Goal: Task Accomplishment & Management: Manage account settings

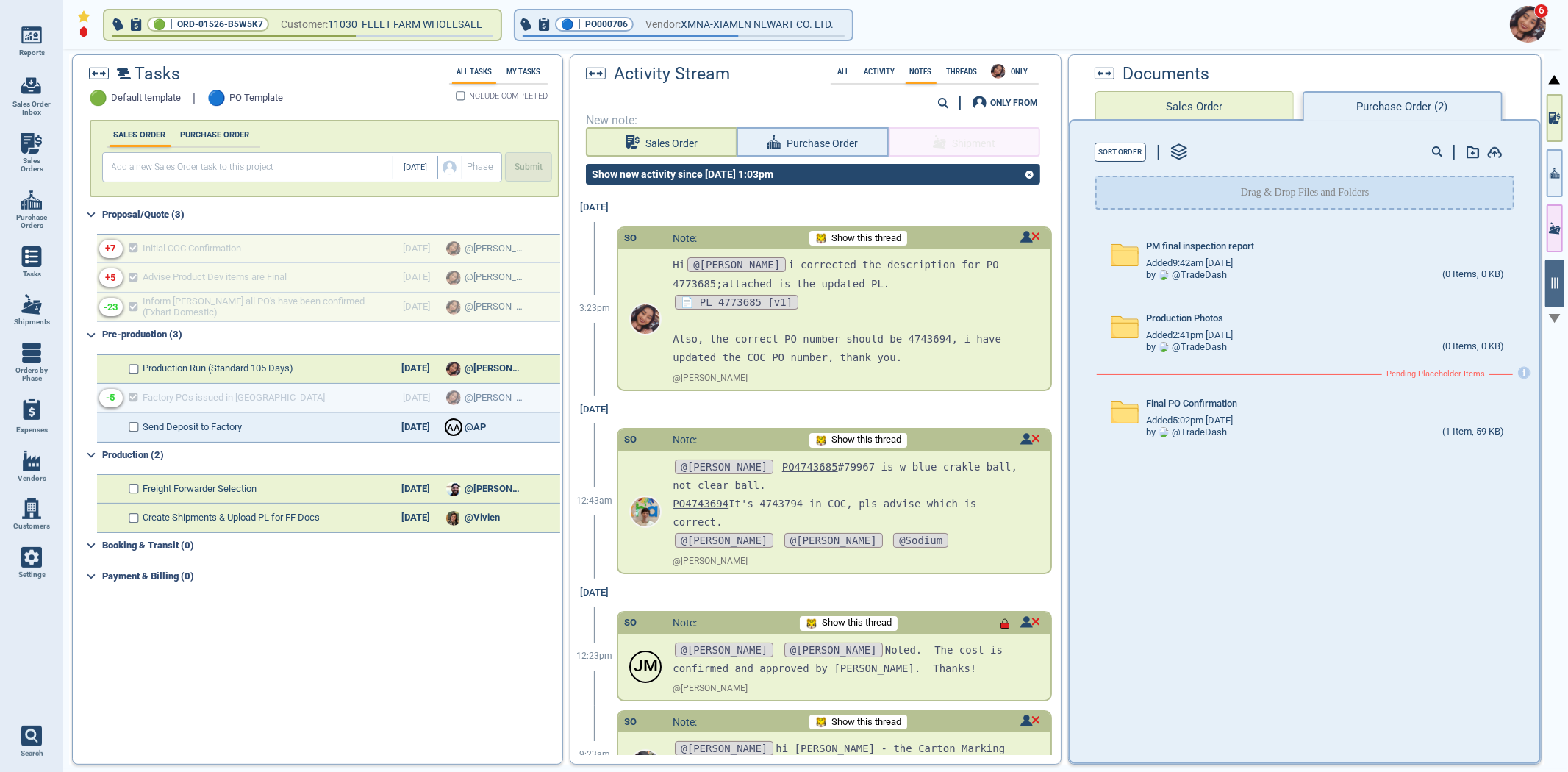
click at [34, 158] on span "Sales Orders" at bounding box center [31, 165] width 40 height 17
select select "50"
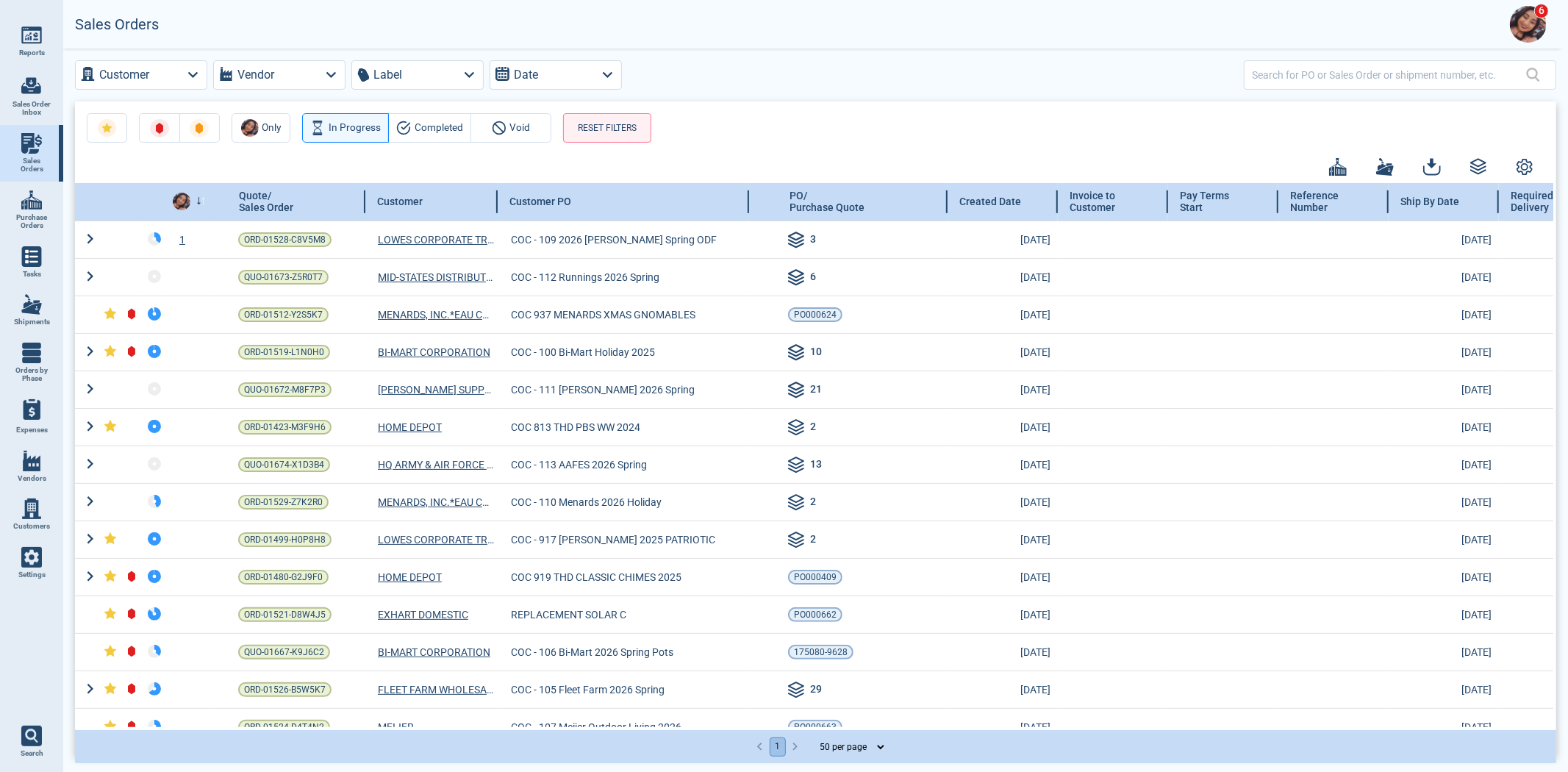
click at [200, 201] on icon at bounding box center [201, 201] width 10 height 8
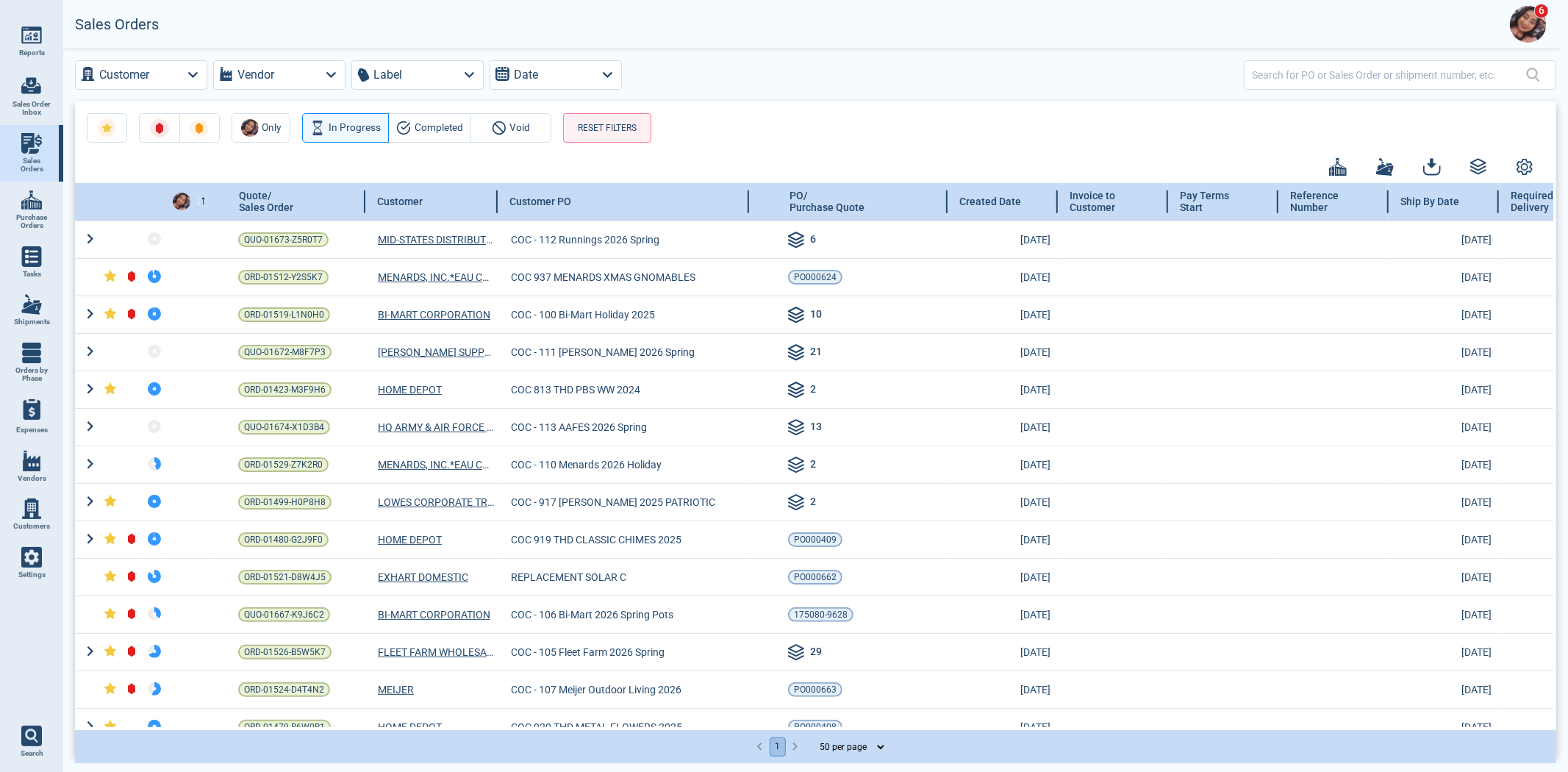
click at [200, 201] on icon at bounding box center [201, 201] width 10 height 8
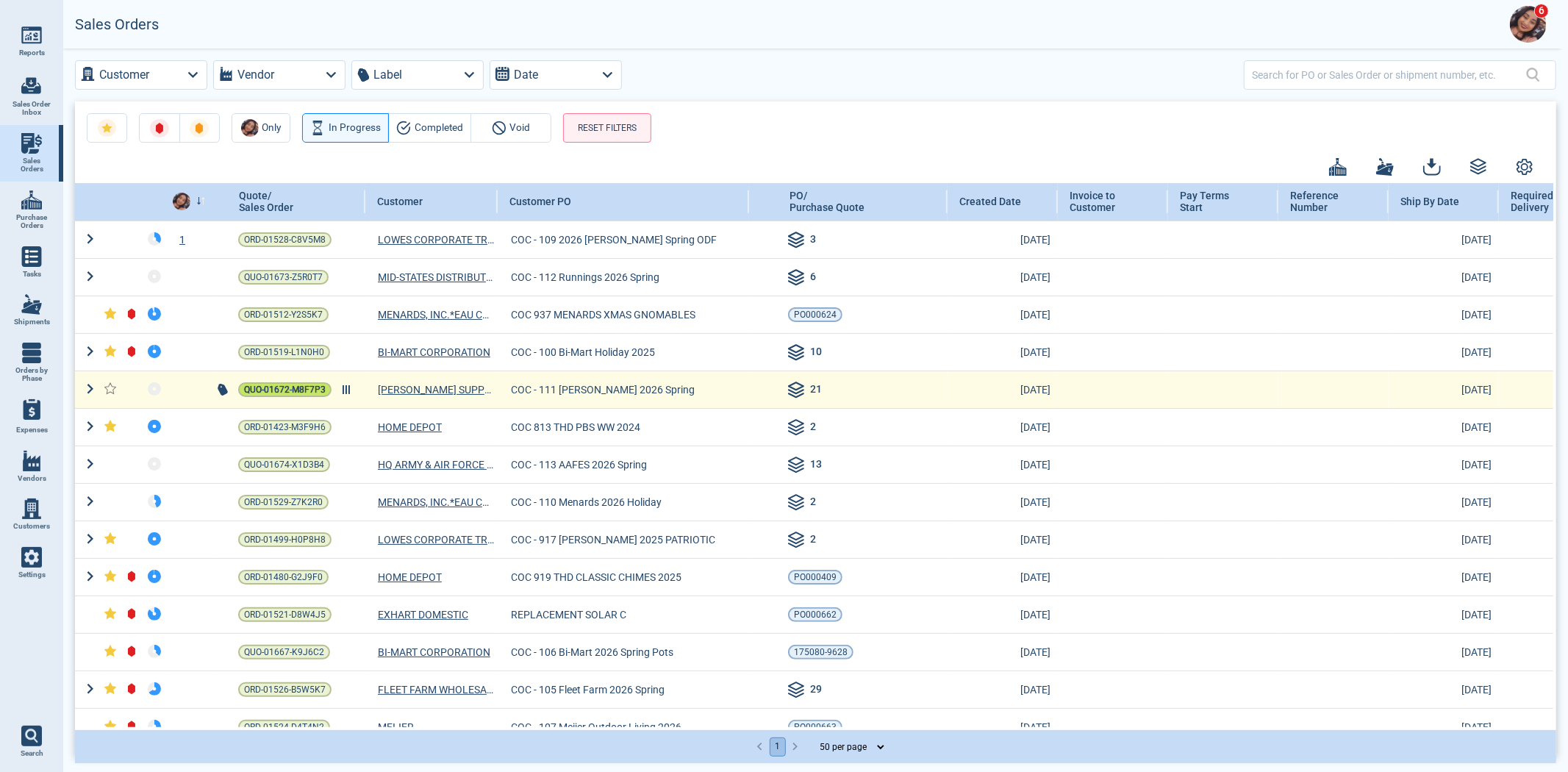
click at [282, 385] on span "QUO-01672-M8F7P3" at bounding box center [284, 390] width 82 height 15
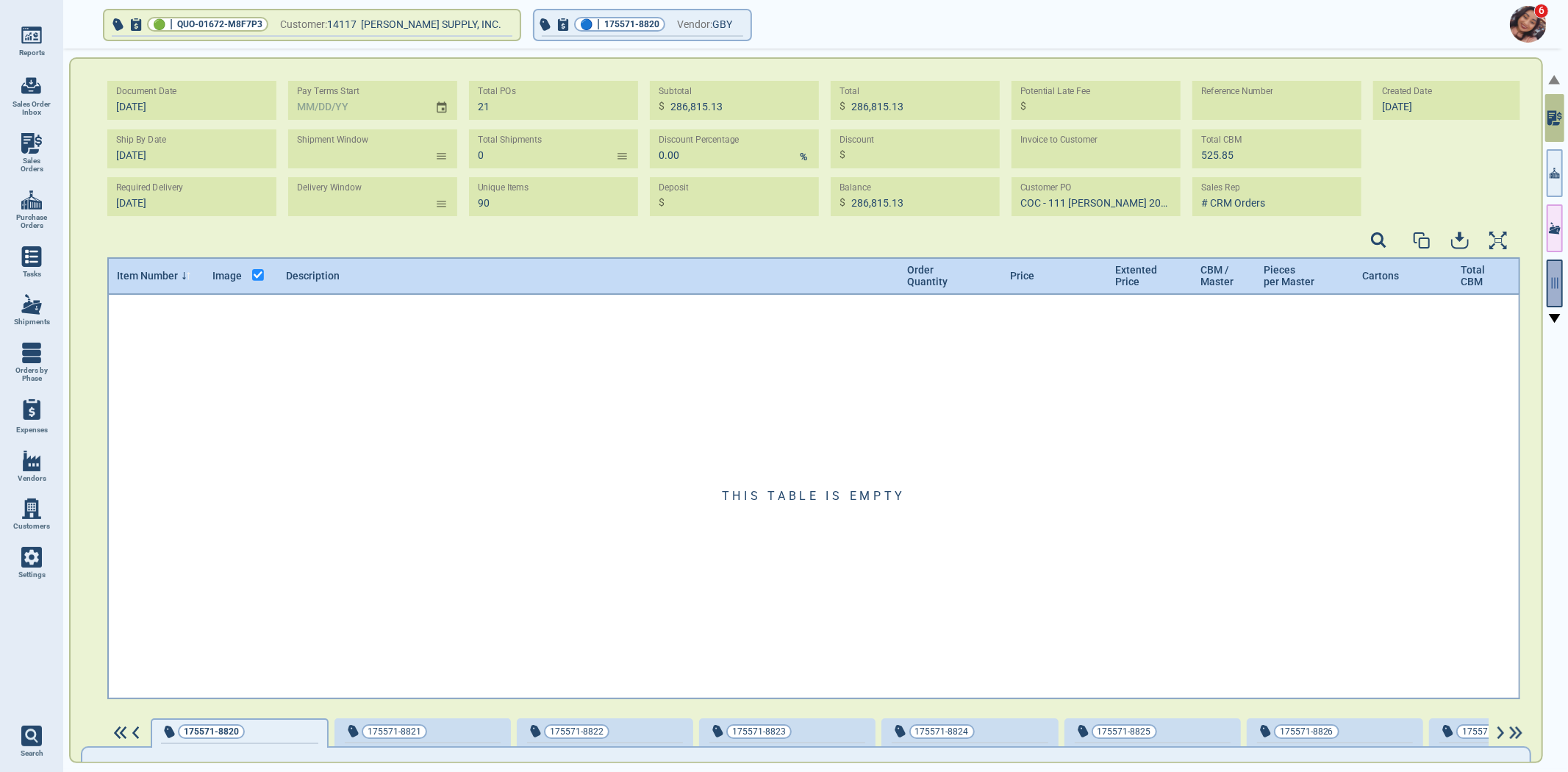
click at [1552, 291] on button "button" at bounding box center [1555, 284] width 16 height 48
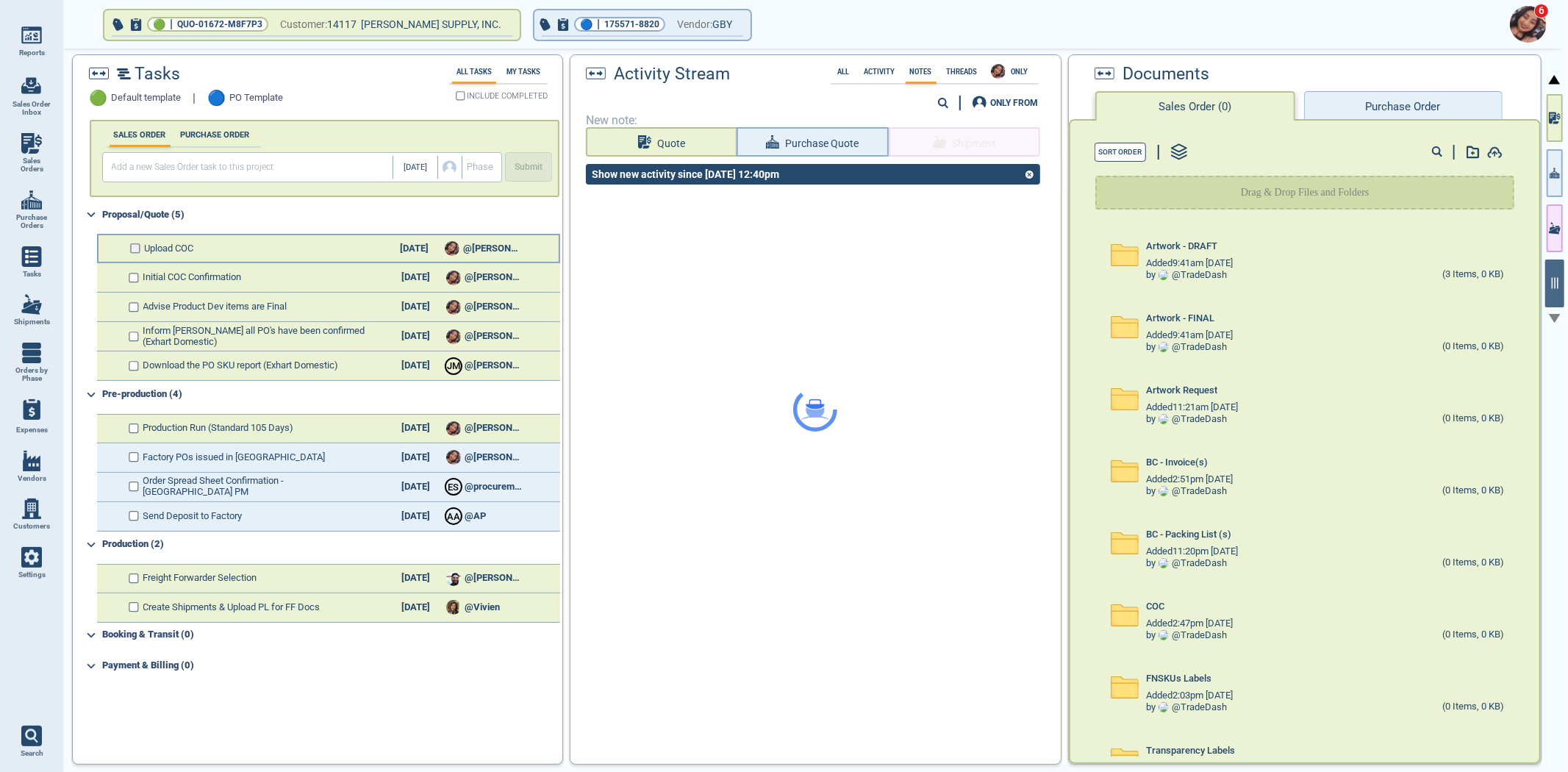
click at [134, 246] on input "checkbox" at bounding box center [135, 249] width 11 height 10
checkbox input "false"
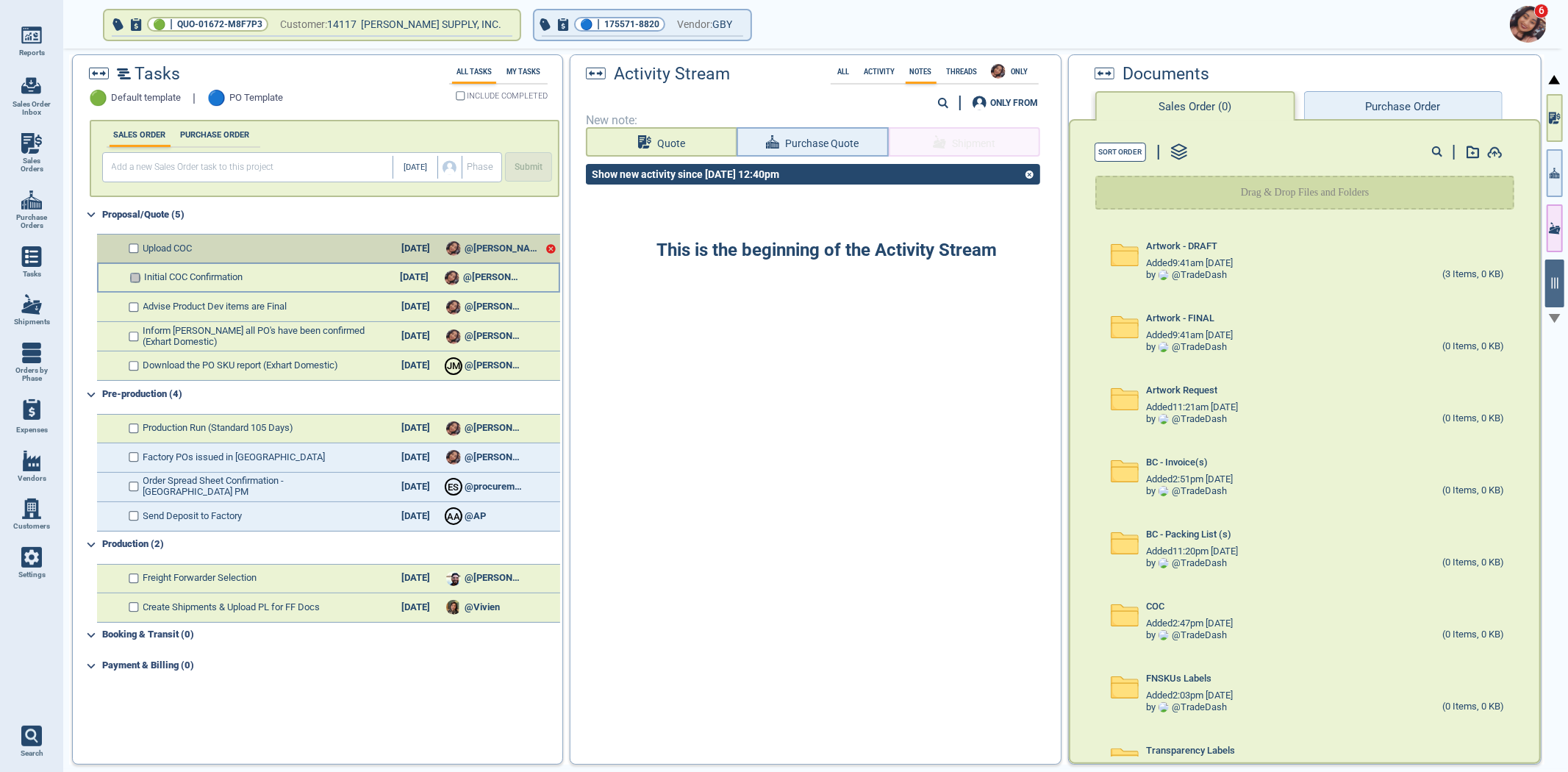
click at [133, 276] on input "checkbox" at bounding box center [135, 278] width 11 height 10
checkbox input "false"
click at [133, 332] on input "checkbox" at bounding box center [135, 337] width 11 height 10
checkbox input "false"
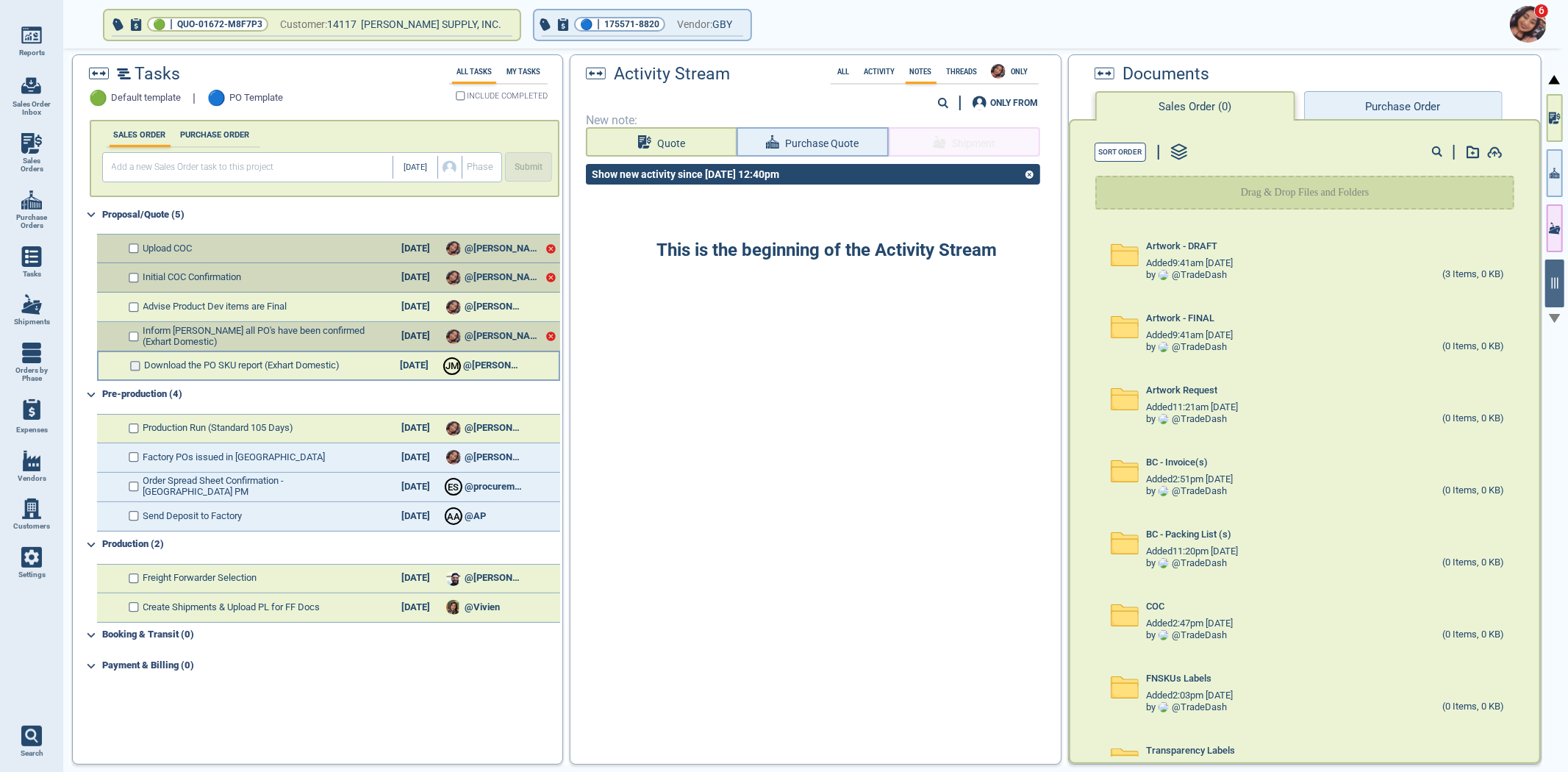
click at [132, 368] on input "checkbox" at bounding box center [135, 366] width 11 height 10
checkbox input "false"
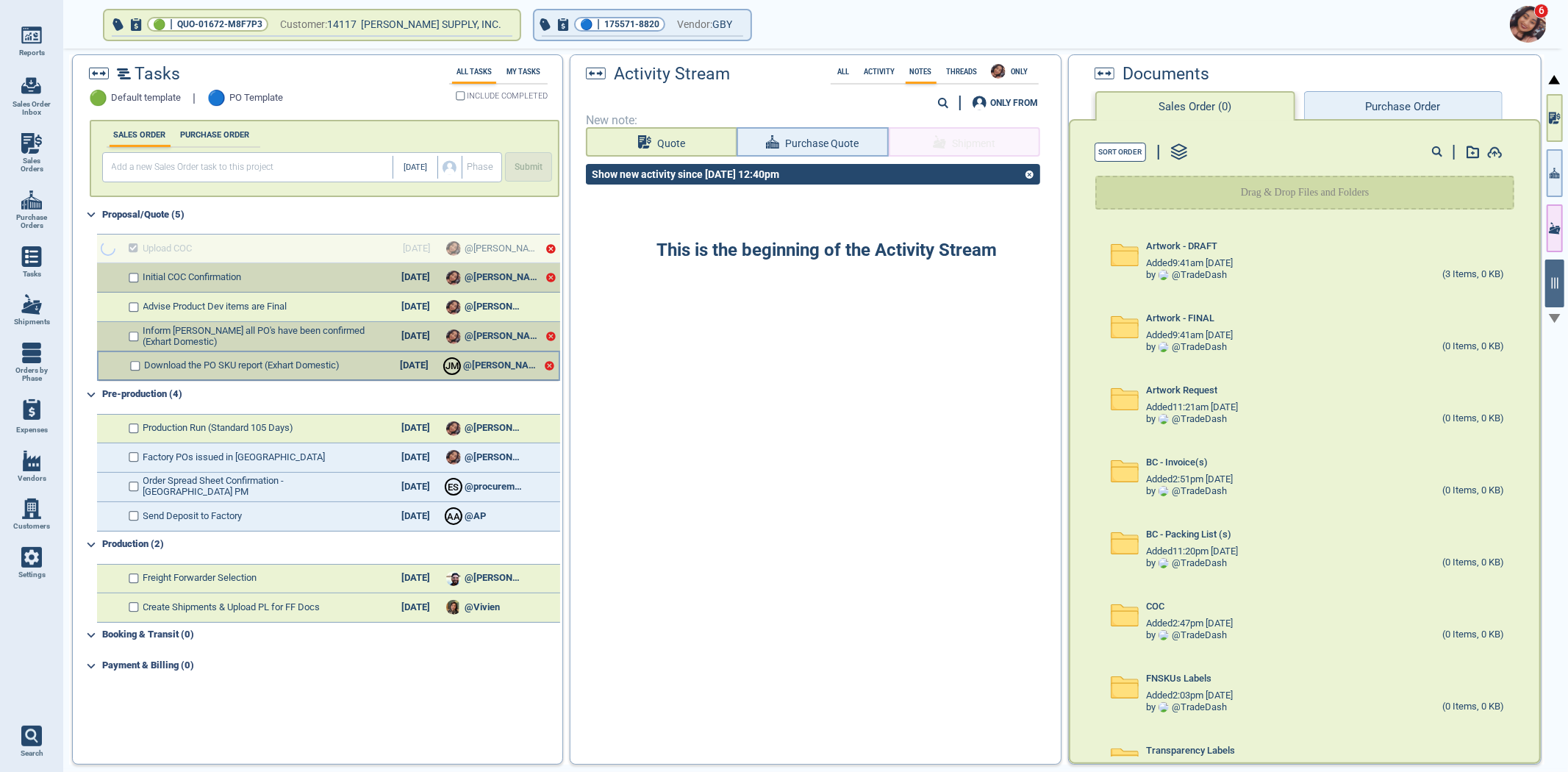
checkbox input "true"
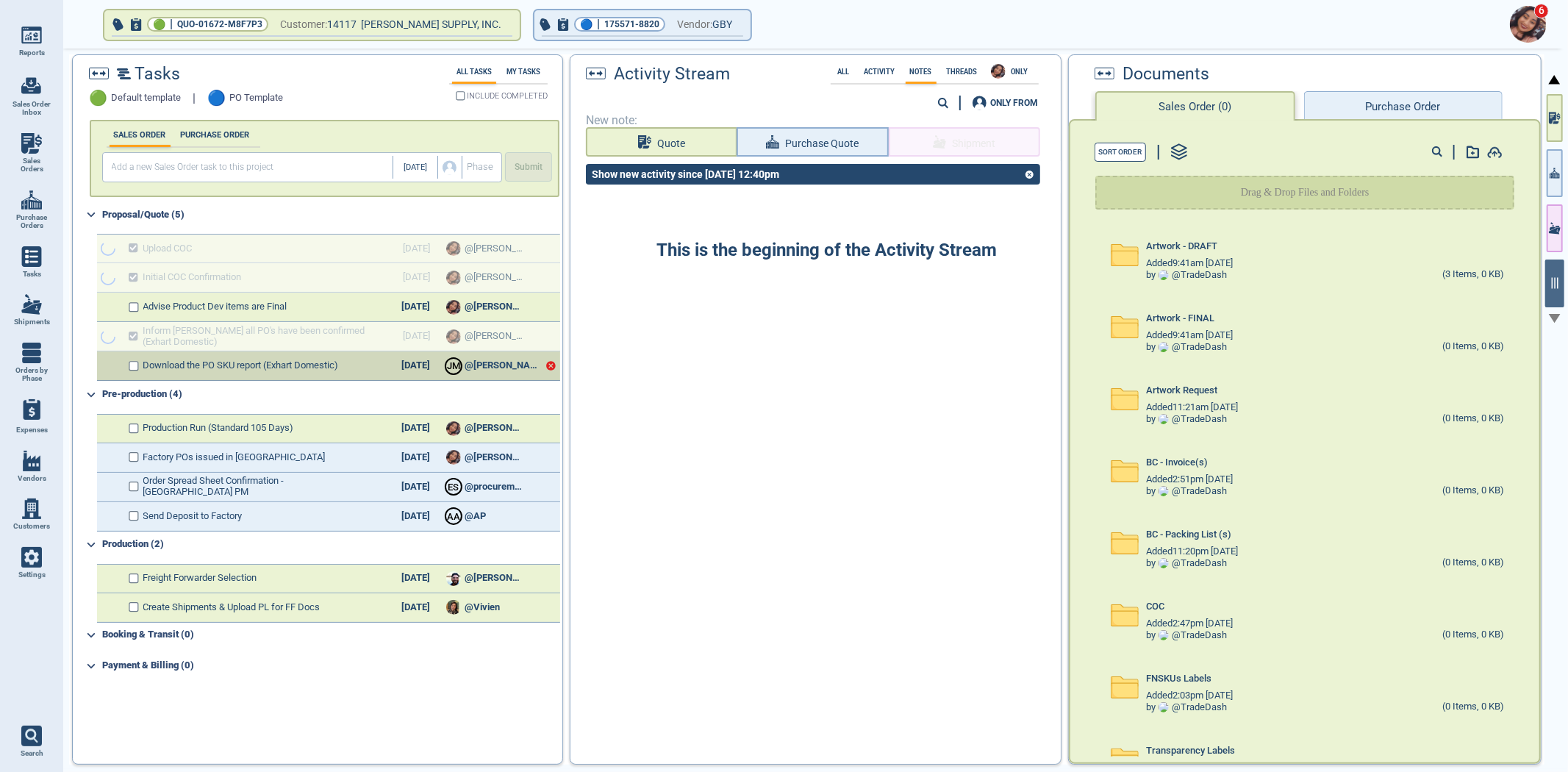
checkbox input "true"
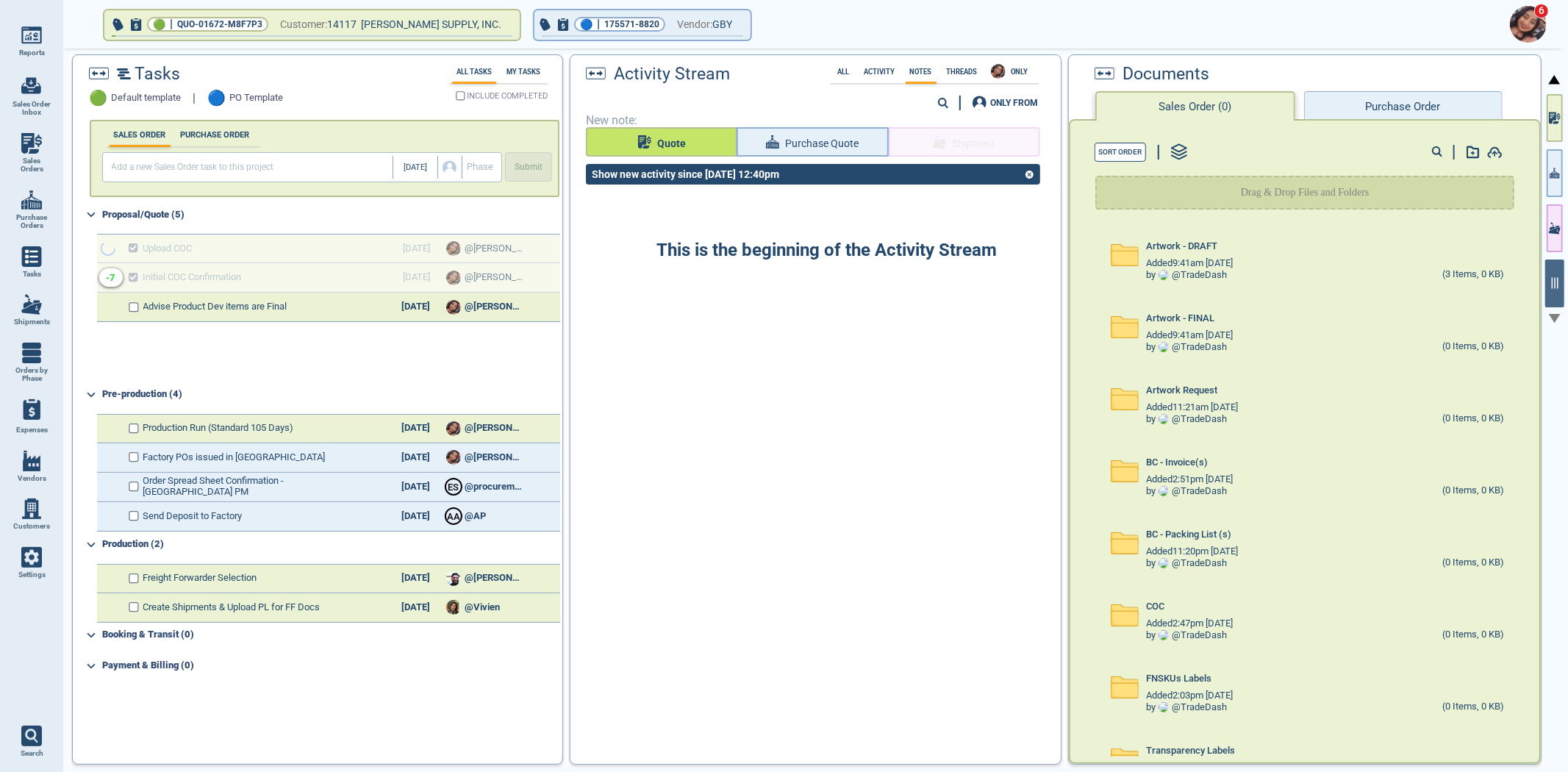
click at [679, 130] on button "Quote" at bounding box center [662, 142] width 151 height 29
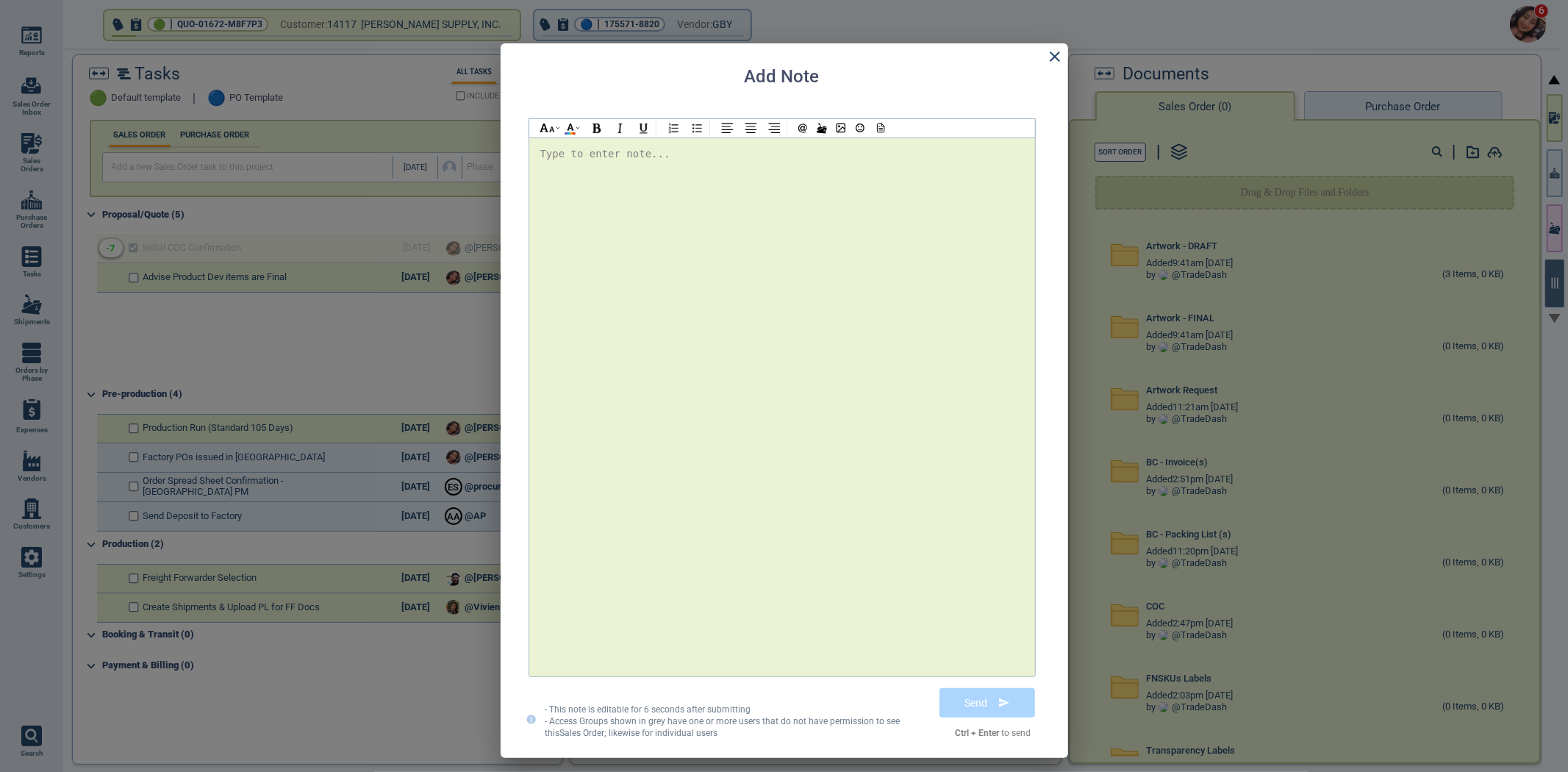
click at [707, 225] on div at bounding box center [782, 407] width 483 height 524
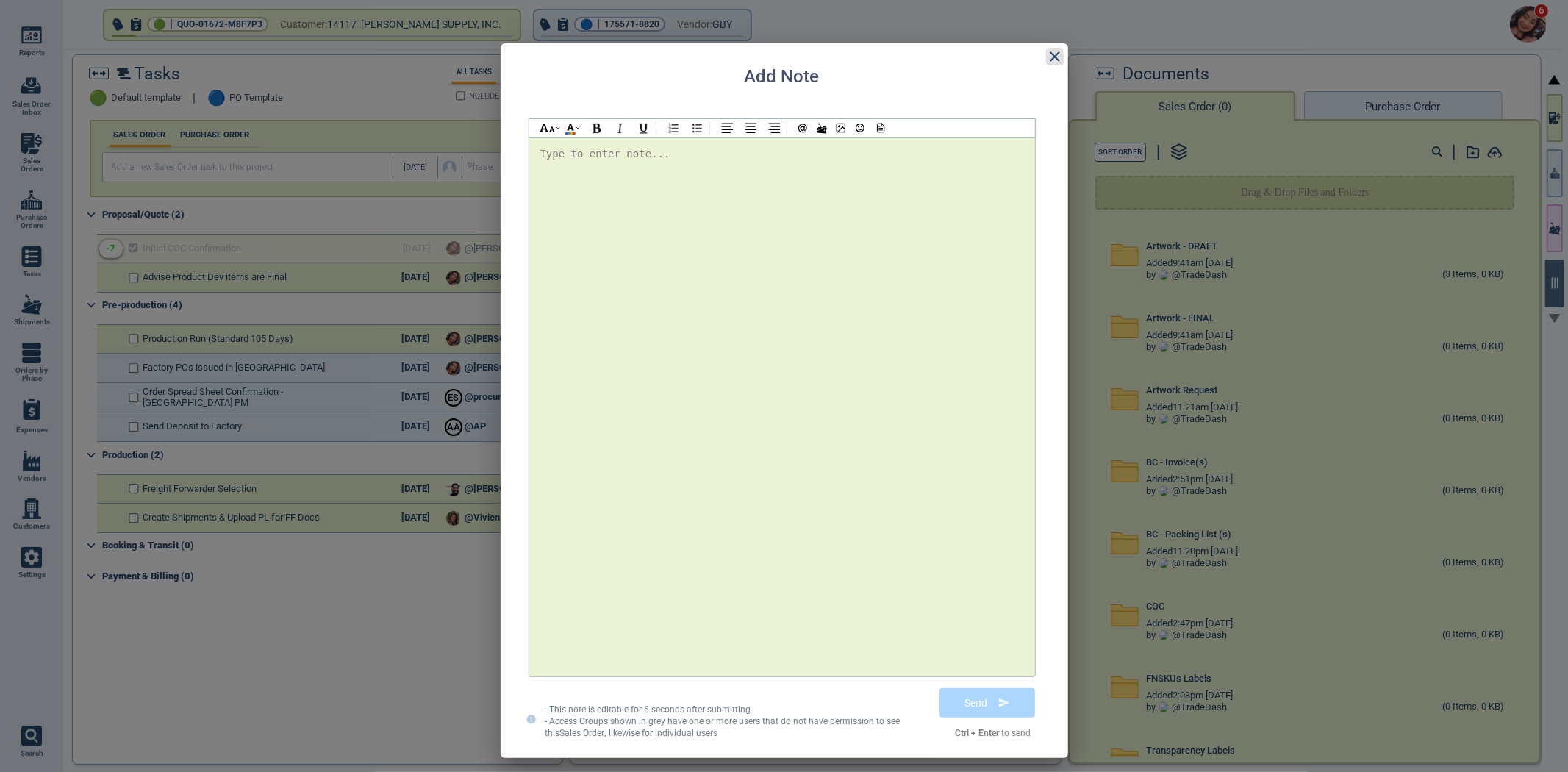
click at [1058, 49] on icon at bounding box center [1055, 57] width 18 height 18
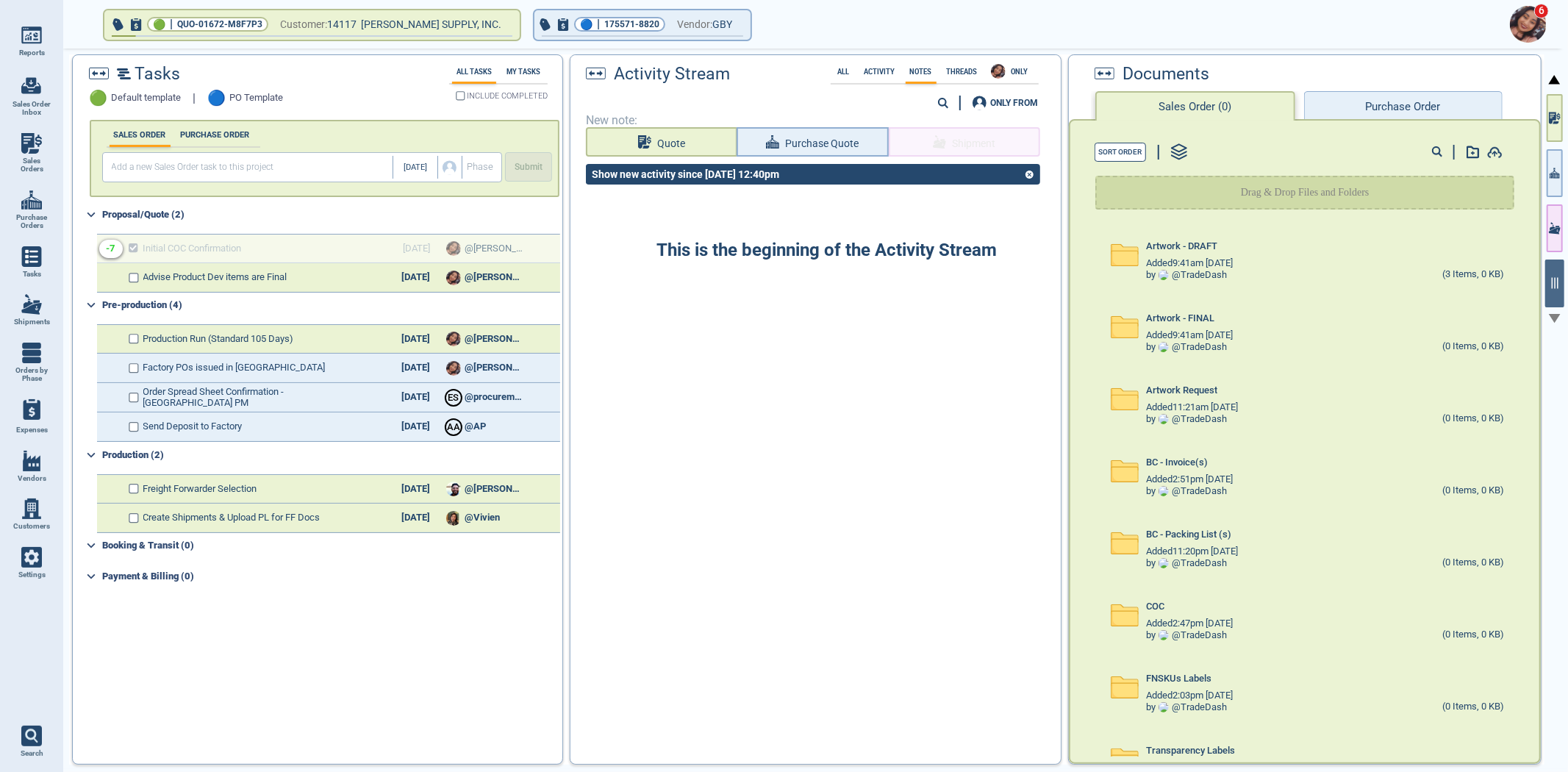
select select "50"
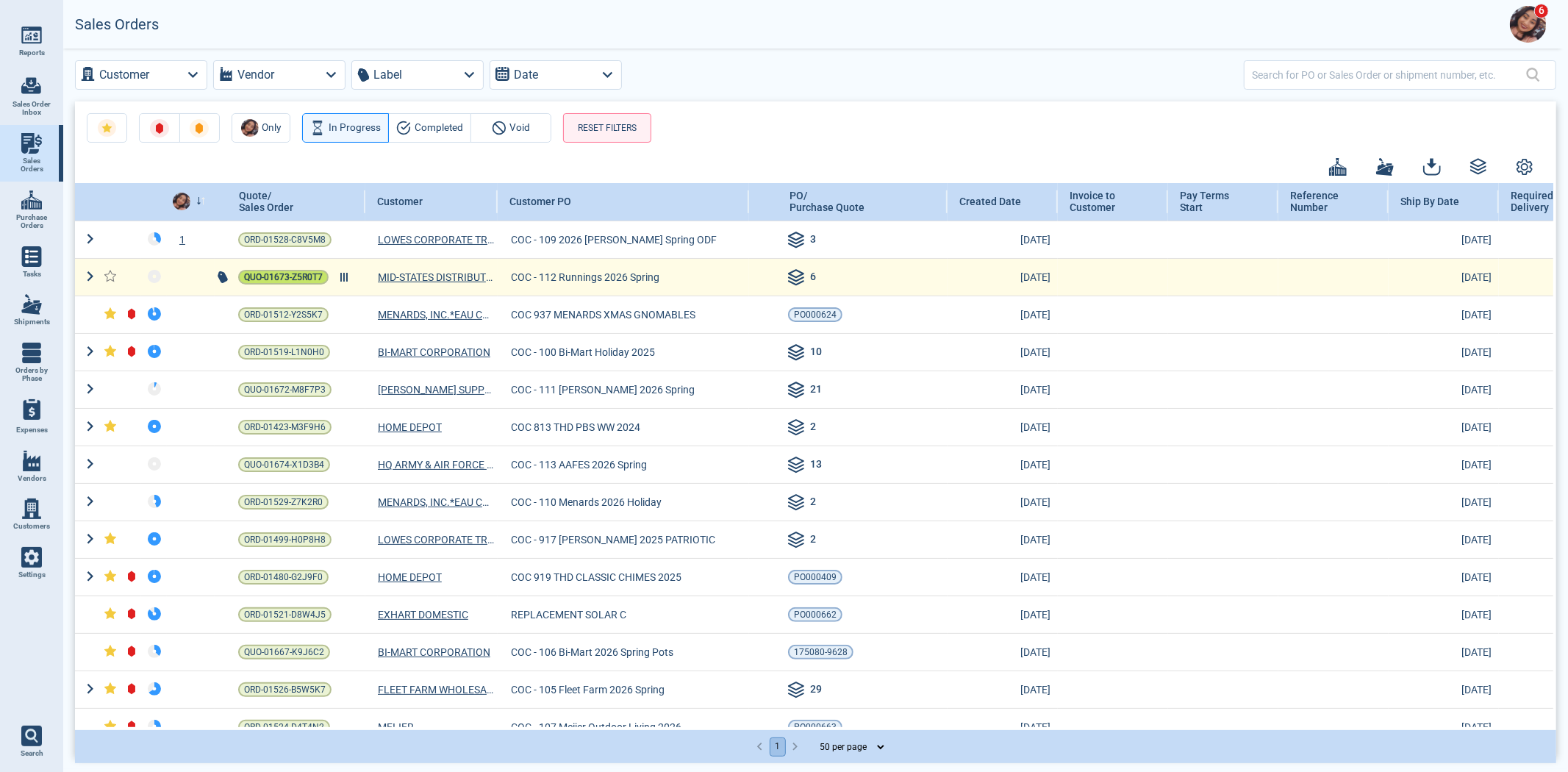
click at [292, 270] on span "QUO-01673-Z5R0T7" at bounding box center [283, 277] width 79 height 15
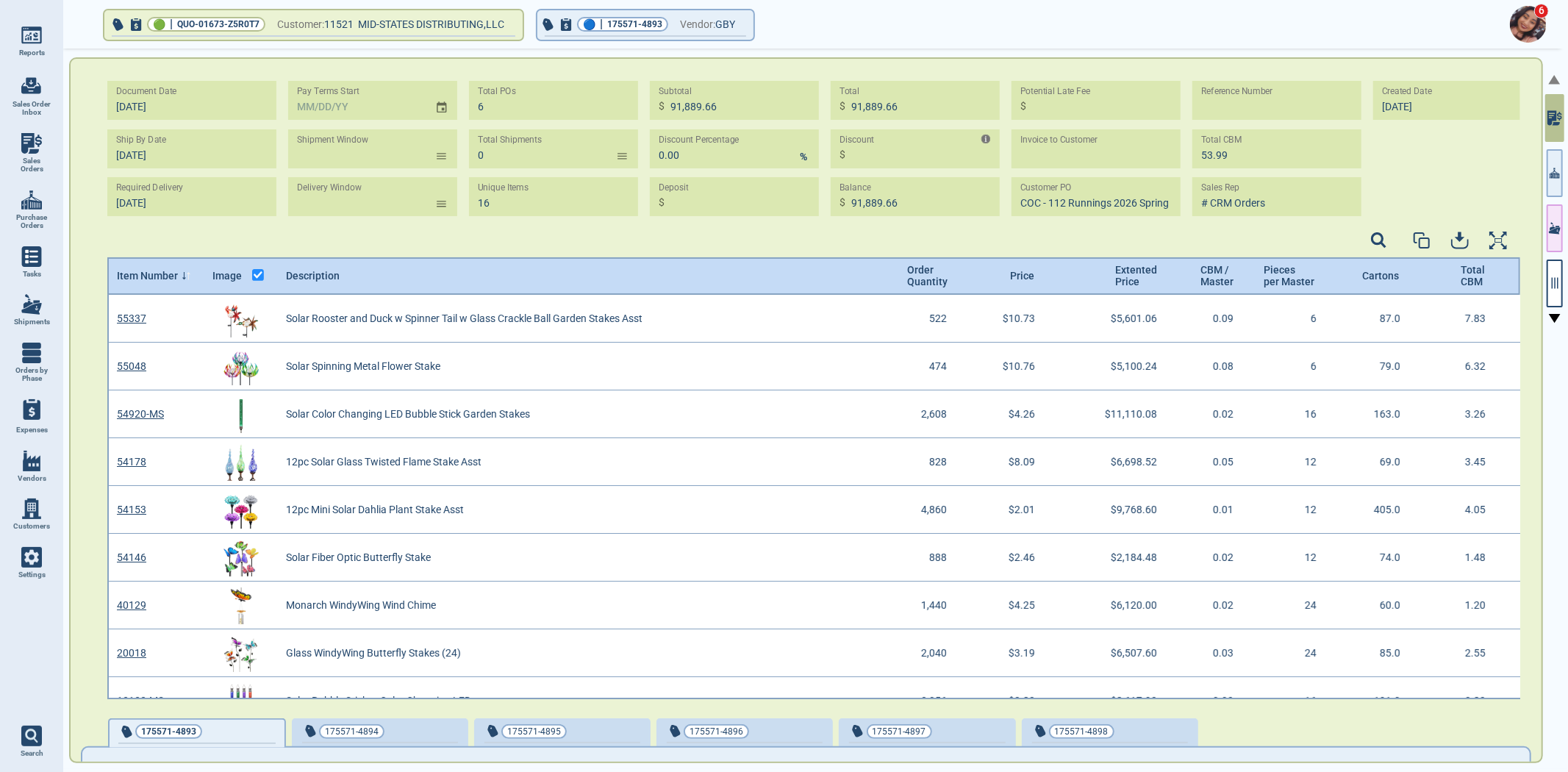
scroll to position [400, 1409]
click at [1555, 272] on button "button" at bounding box center [1555, 284] width 16 height 48
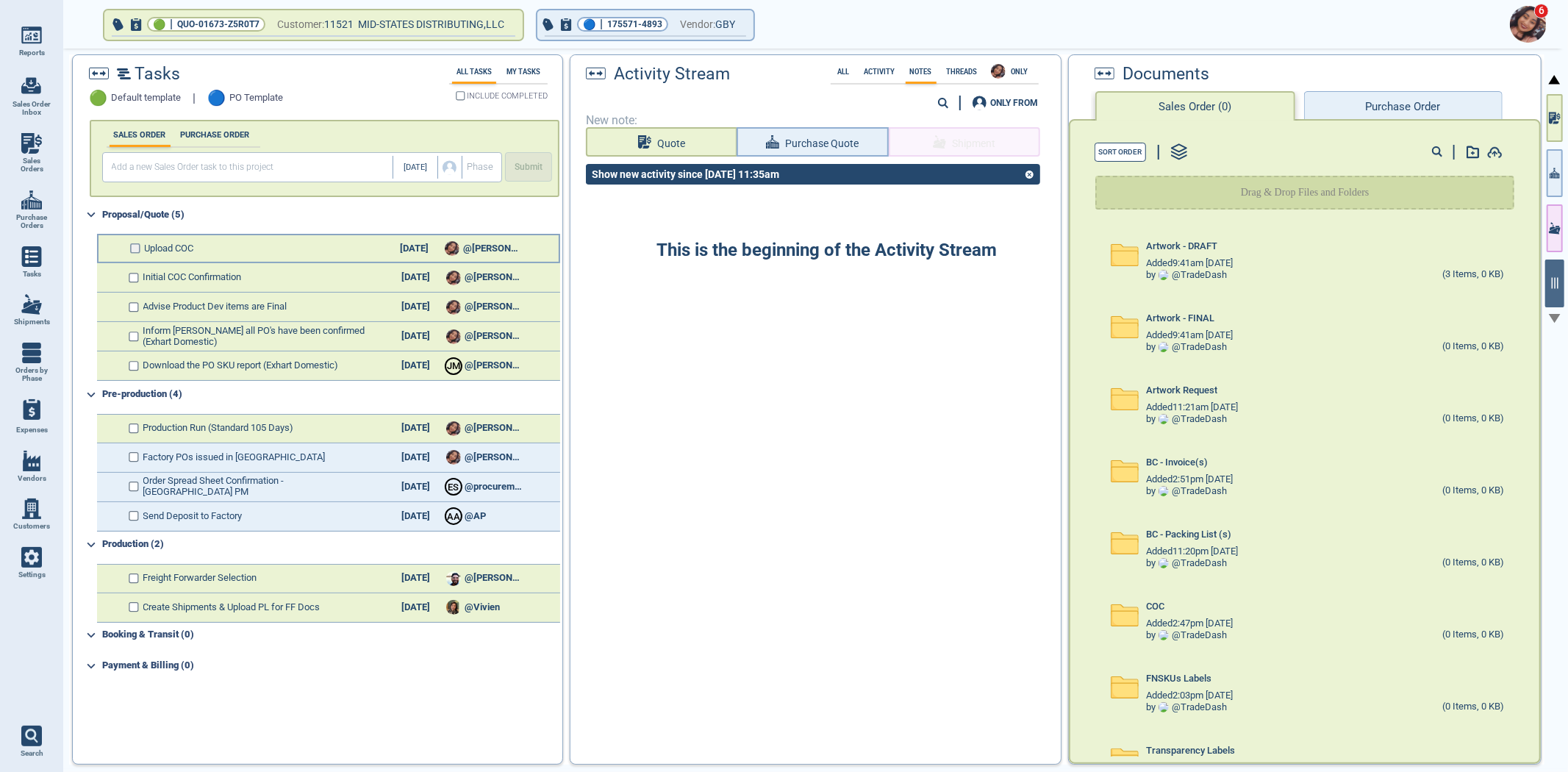
click at [135, 246] on input "checkbox" at bounding box center [135, 249] width 11 height 10
checkbox input "false"
click at [130, 274] on input "checkbox" at bounding box center [135, 278] width 11 height 10
checkbox input "false"
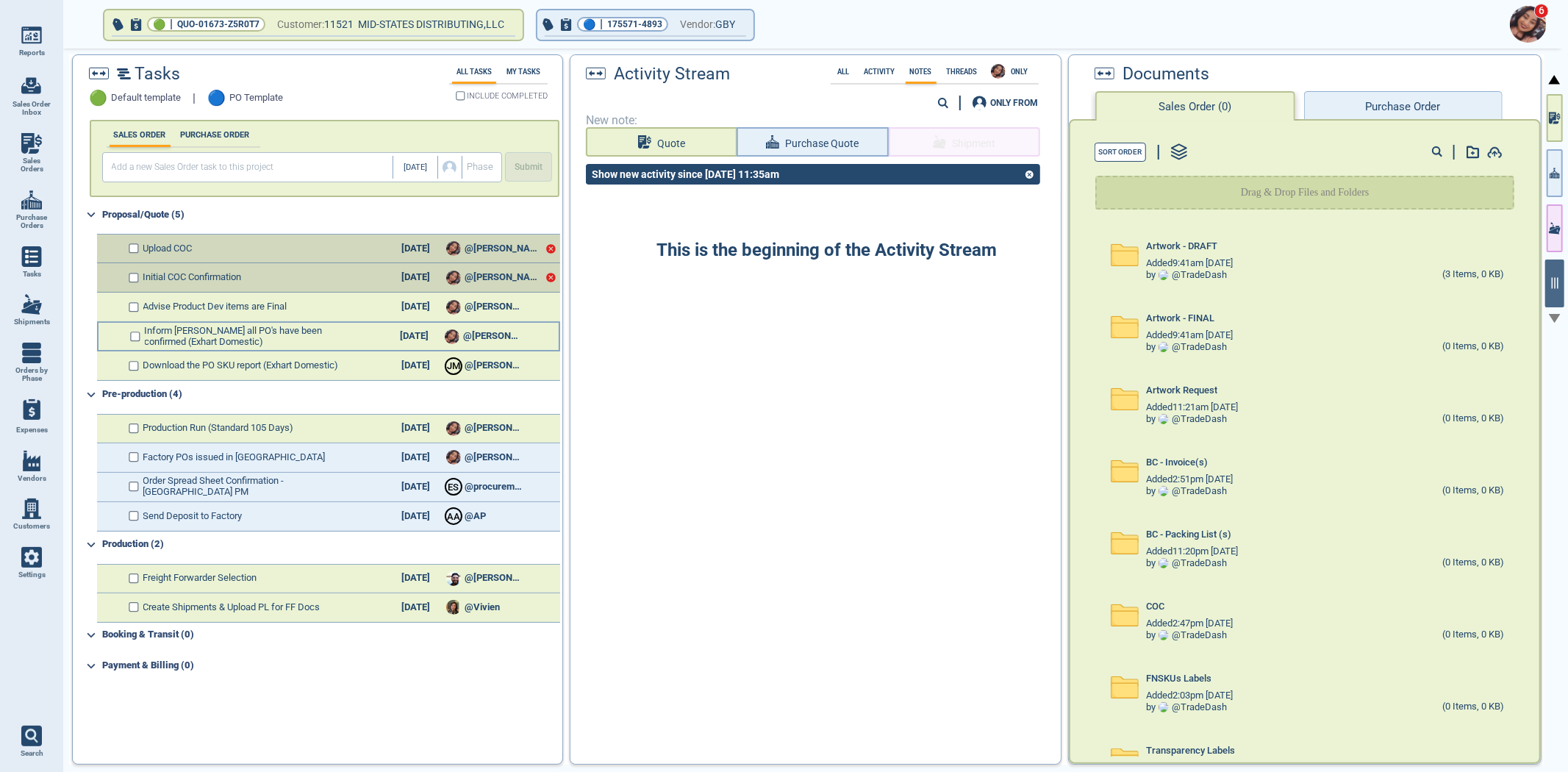
click at [138, 332] on input "checkbox" at bounding box center [135, 337] width 11 height 10
checkbox input "false"
click at [135, 361] on input "checkbox" at bounding box center [135, 366] width 11 height 10
checkbox input "false"
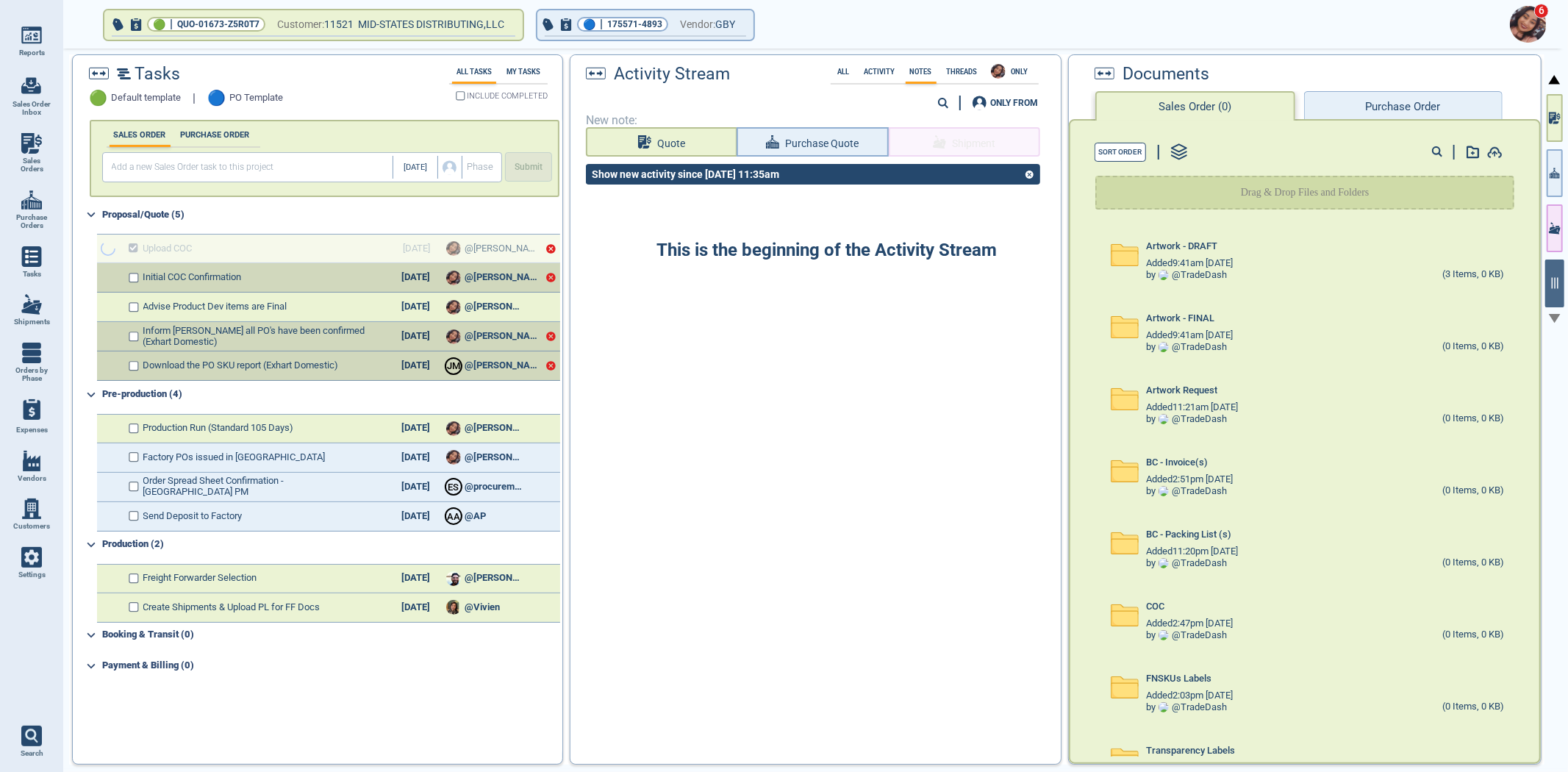
checkbox input "true"
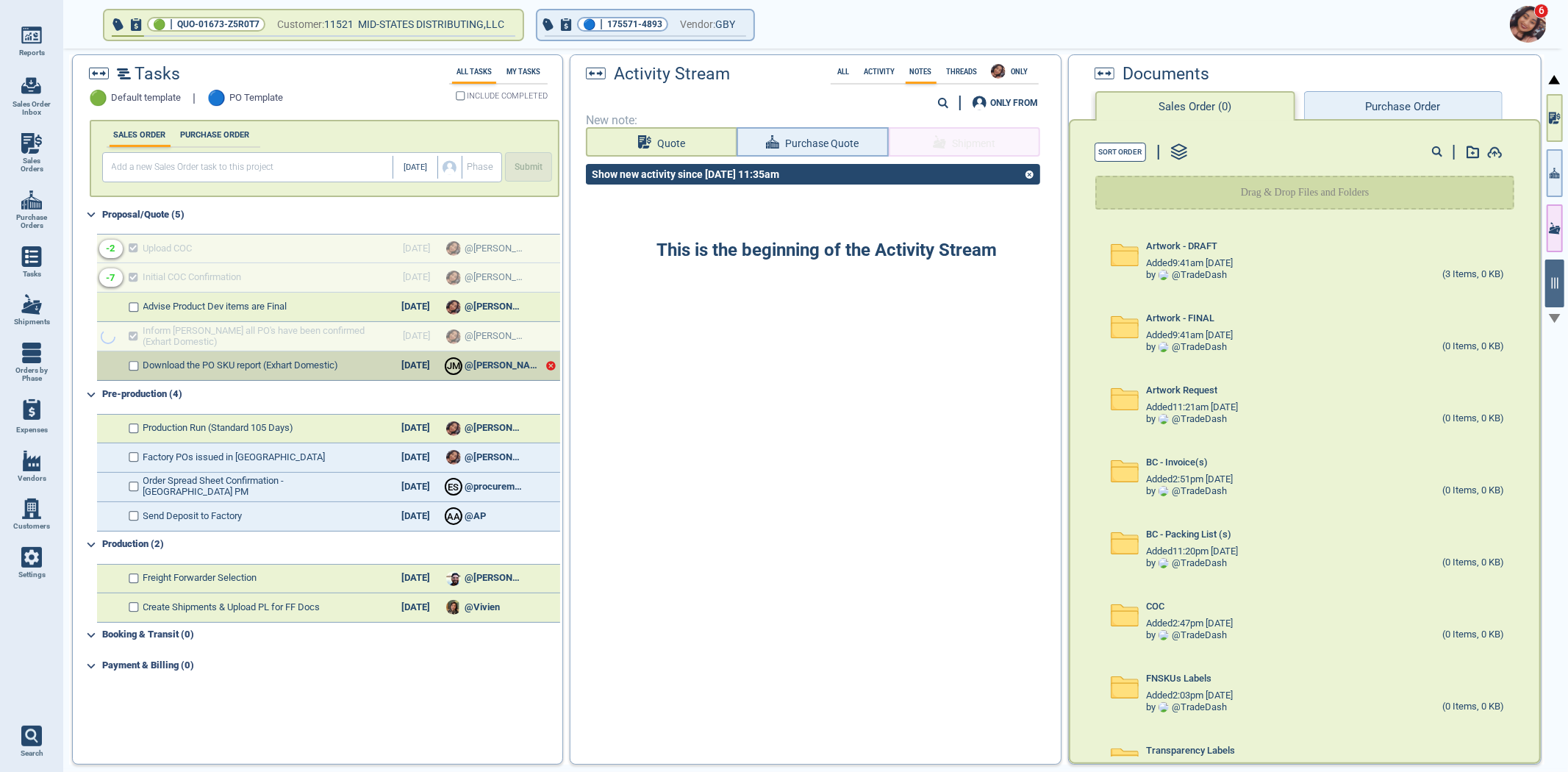
checkbox input "true"
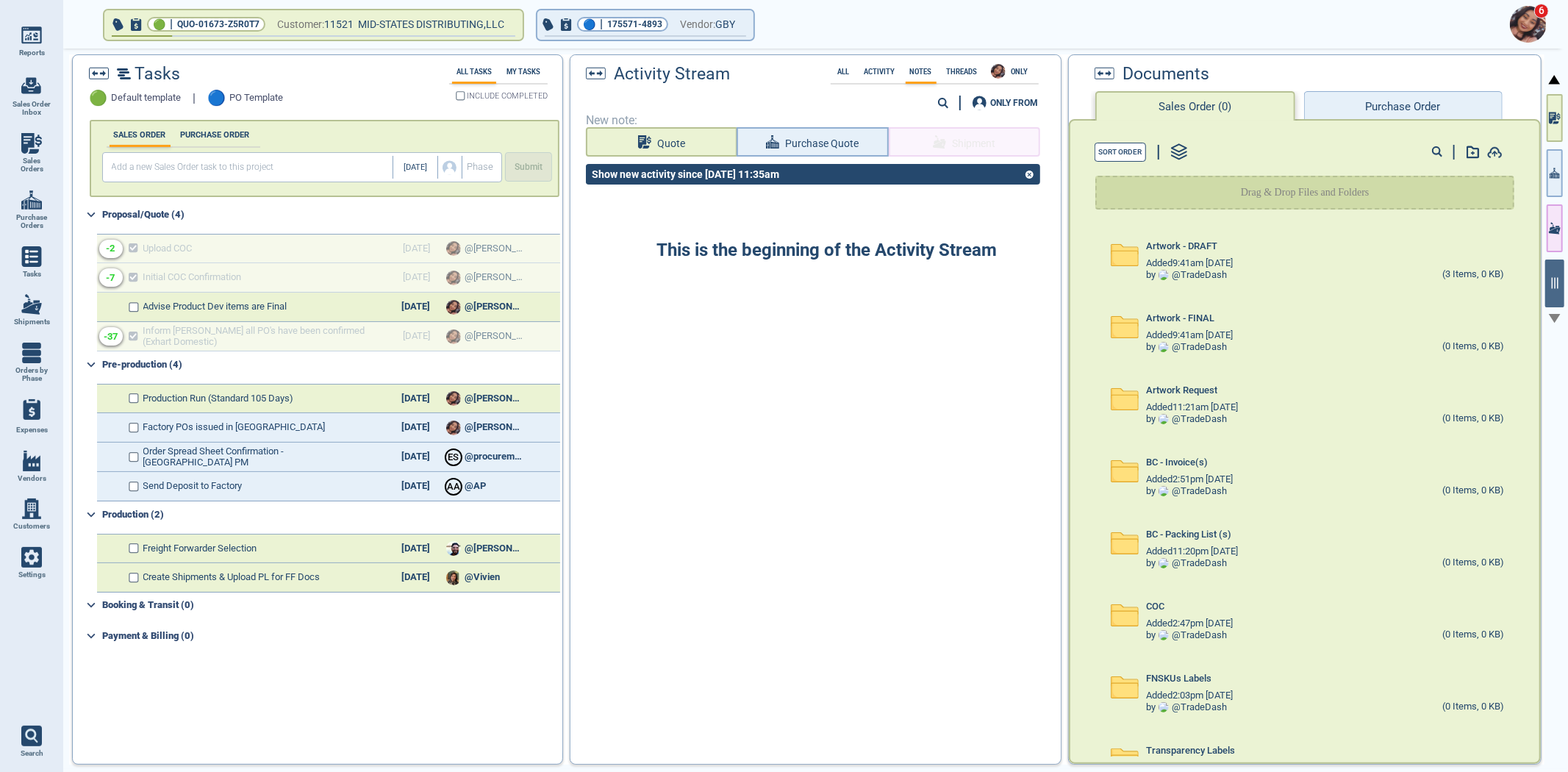
select select "50"
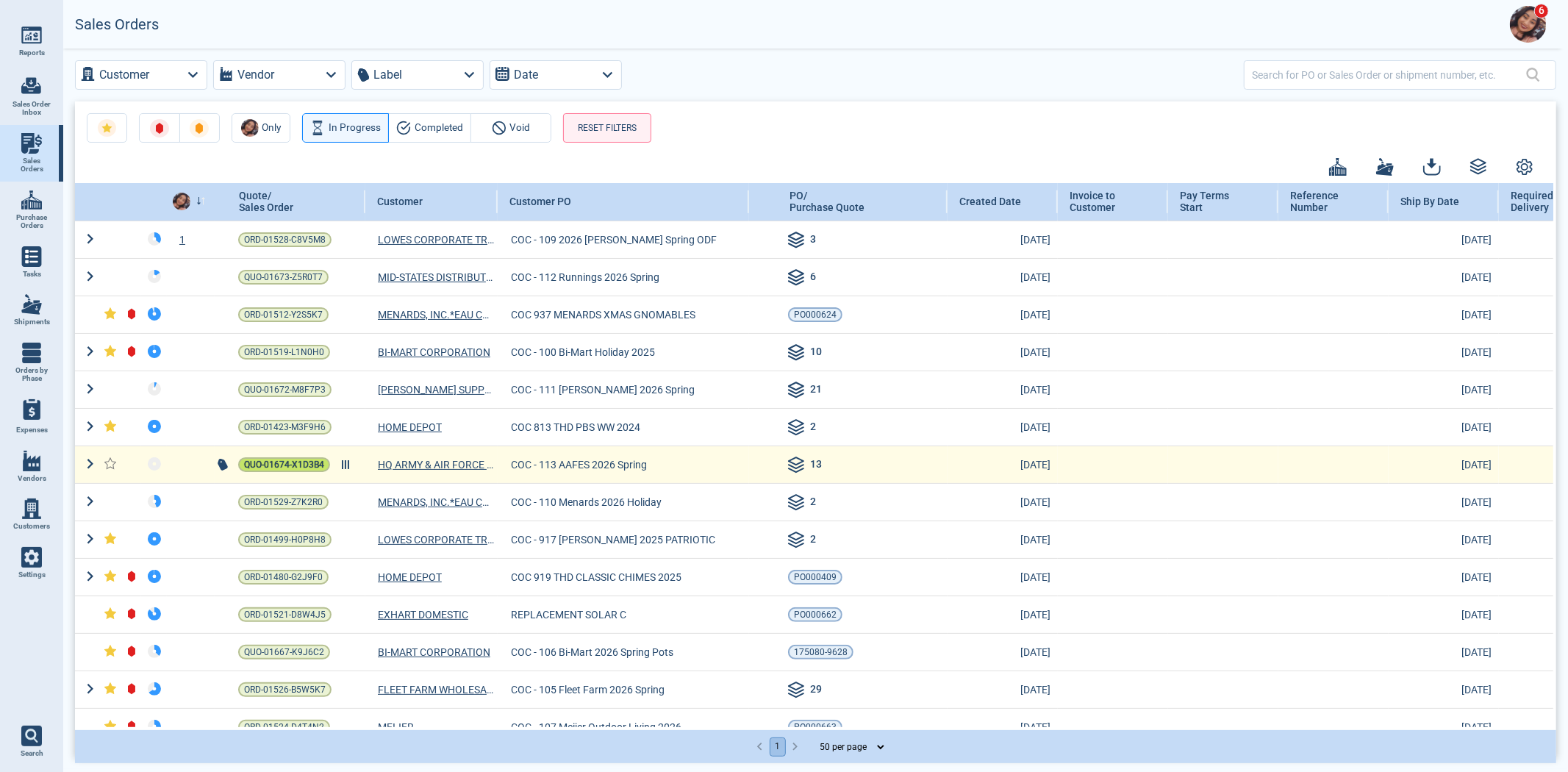
click at [272, 463] on span "QUO-01674-X1D3B4" at bounding box center [284, 465] width 80 height 15
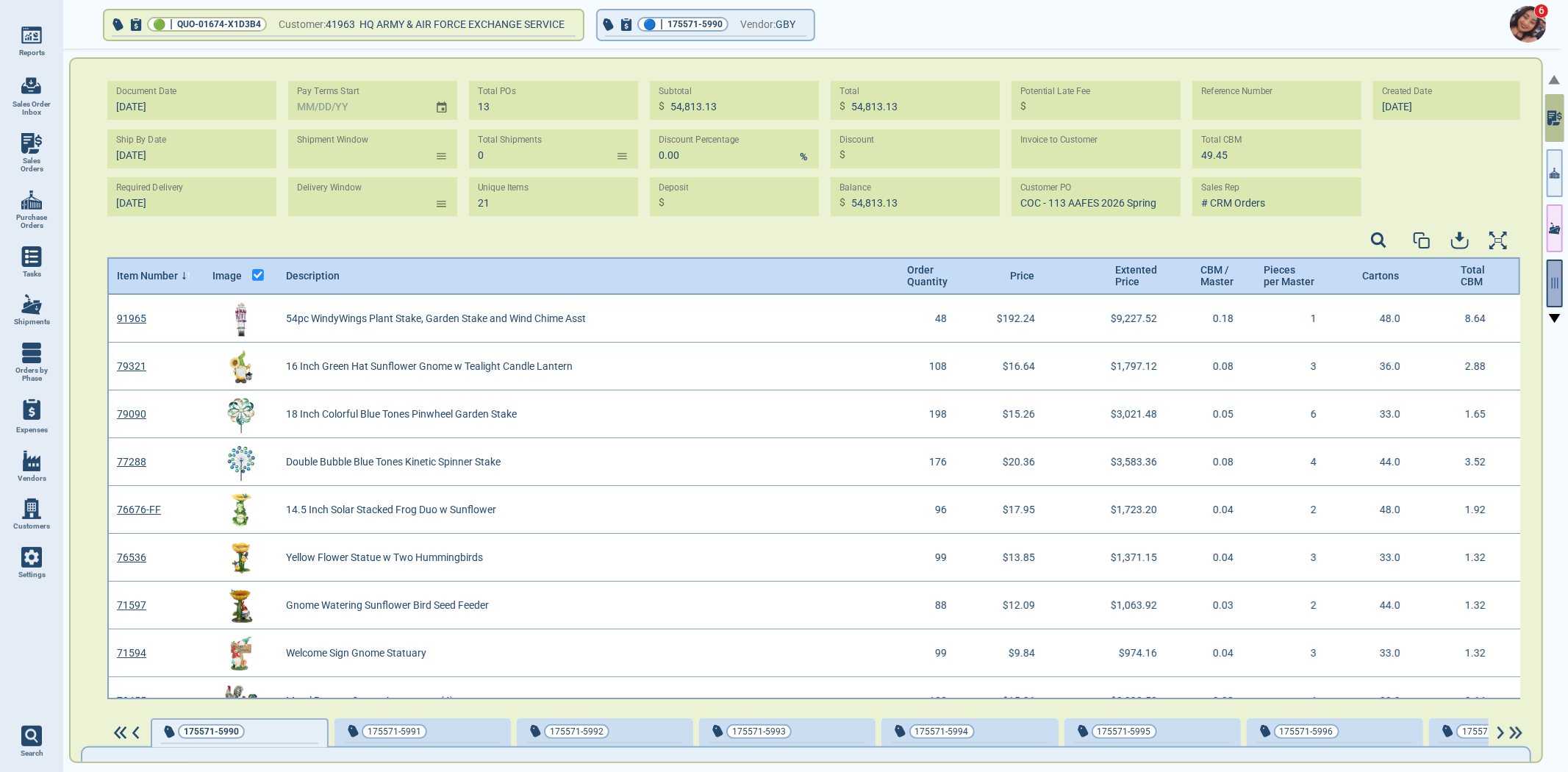
click at [1554, 290] on button "button" at bounding box center [1555, 284] width 16 height 48
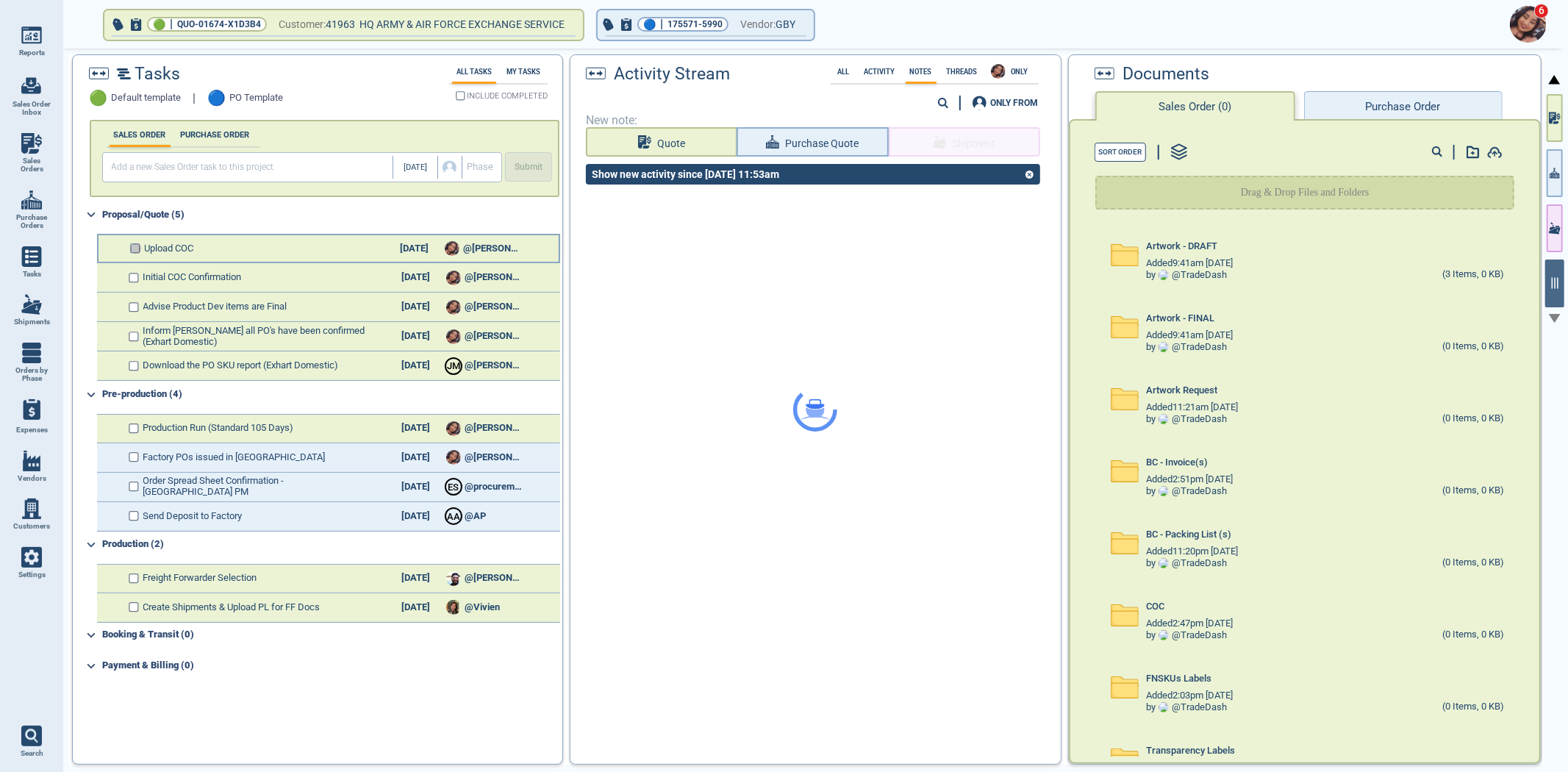
click at [131, 247] on input "checkbox" at bounding box center [135, 249] width 11 height 10
checkbox input "false"
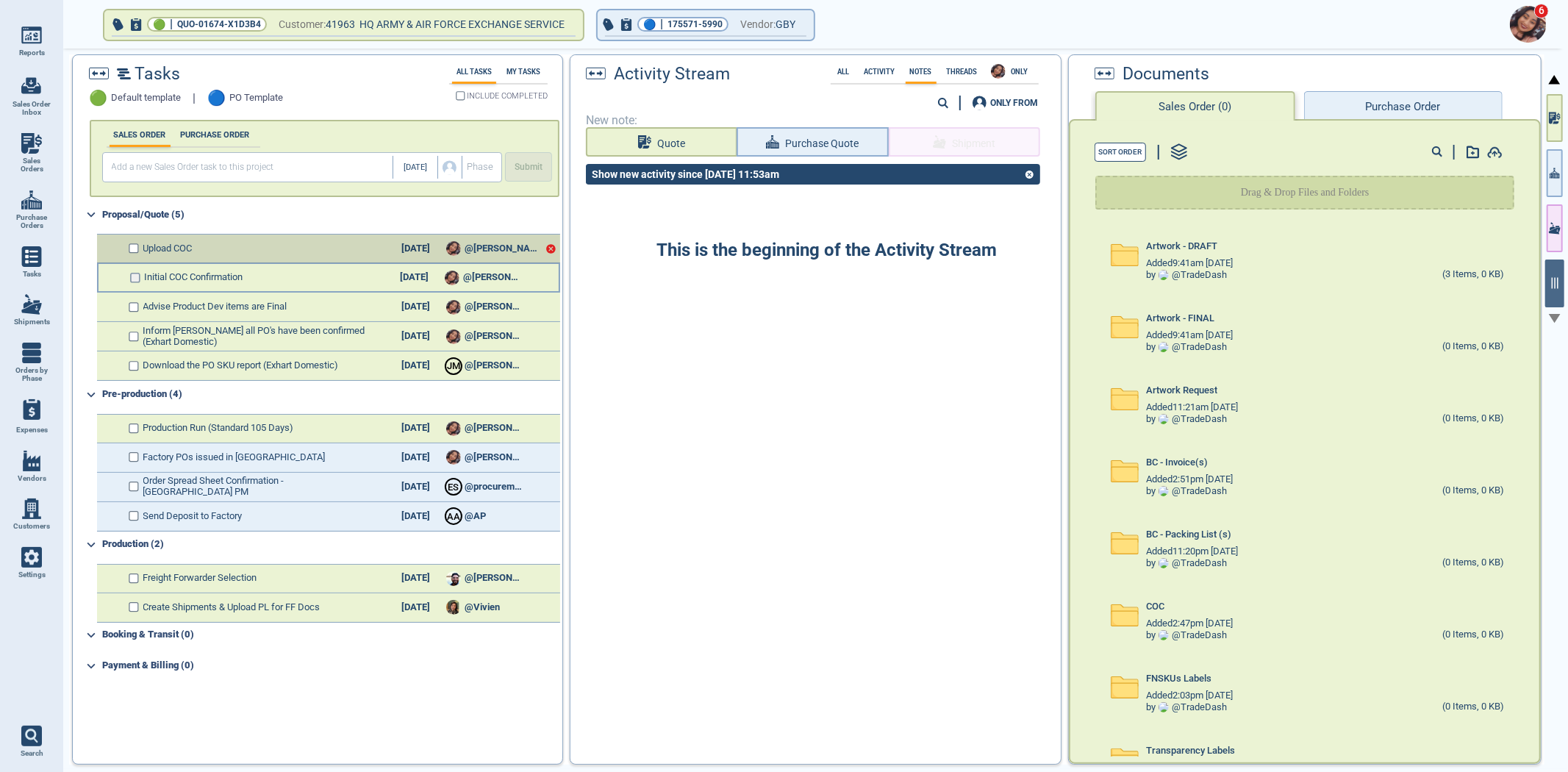
click at [133, 273] on input "checkbox" at bounding box center [135, 278] width 11 height 10
checkbox input "false"
drag, startPoint x: 134, startPoint y: 328, endPoint x: 134, endPoint y: 347, distance: 19.0
click at [134, 336] on input "checkbox" at bounding box center [135, 337] width 11 height 10
checkbox input "false"
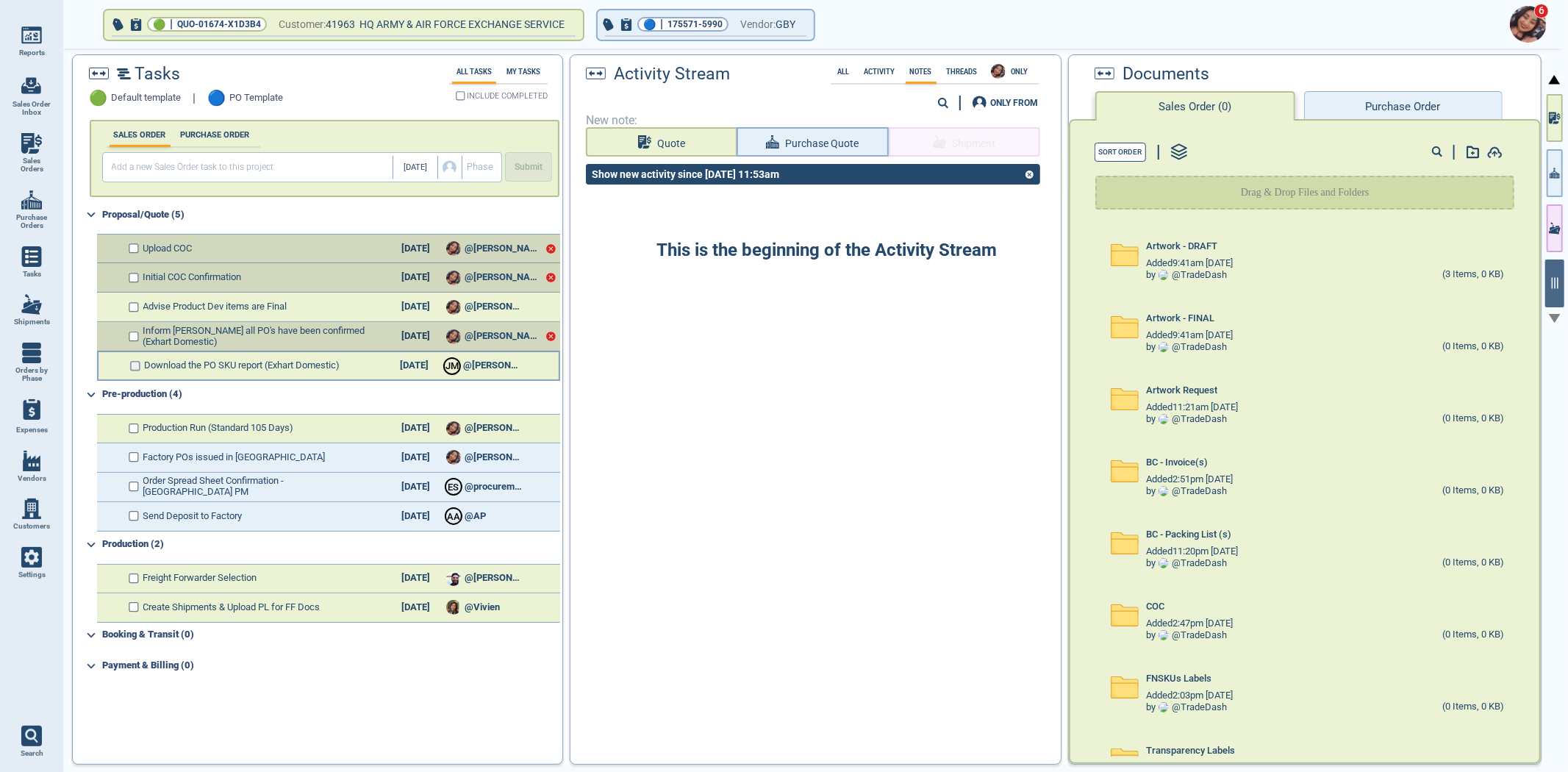
click at [133, 364] on input "checkbox" at bounding box center [135, 366] width 11 height 10
checkbox input "false"
checkbox input "true"
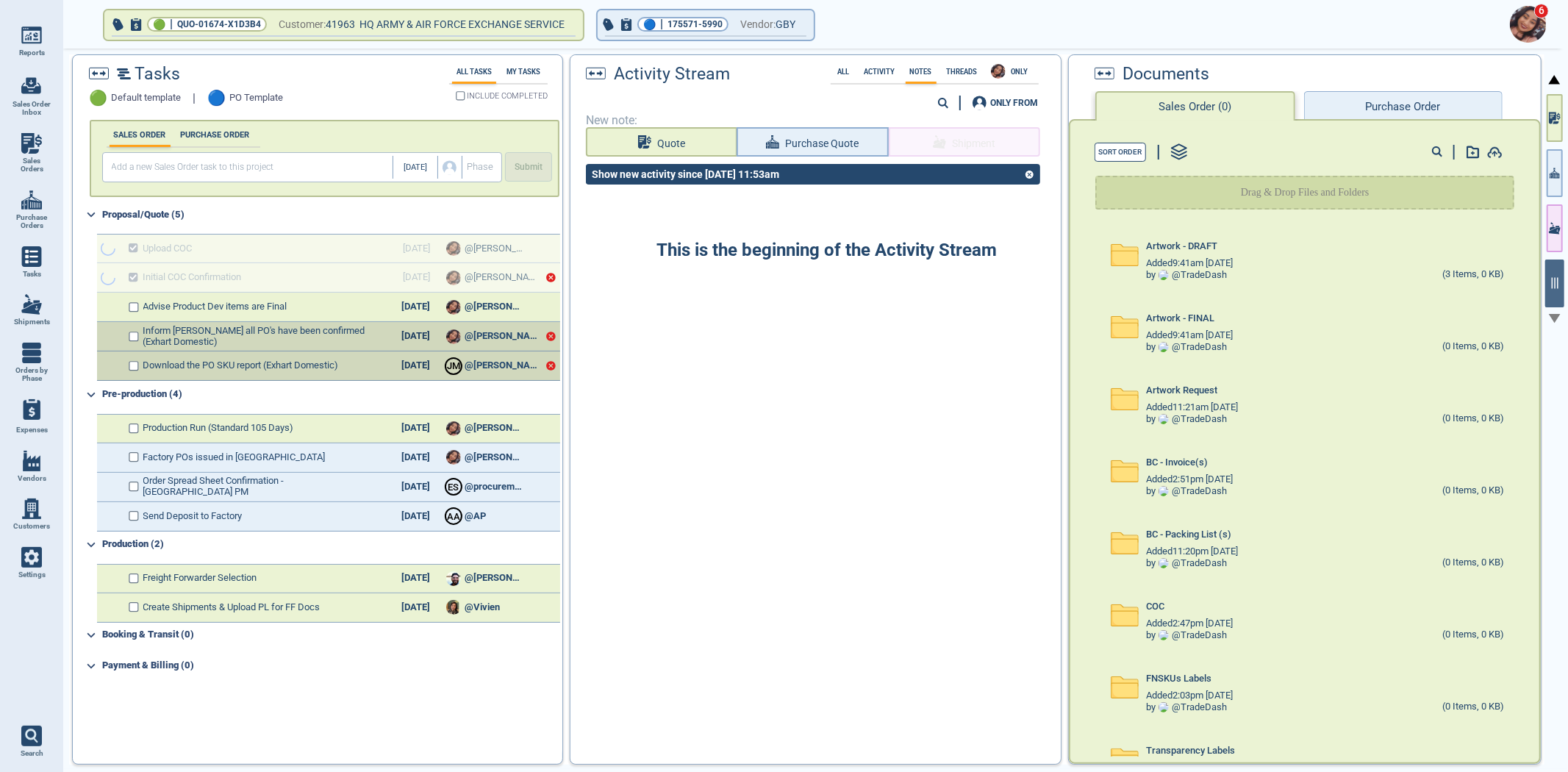
checkbox input "true"
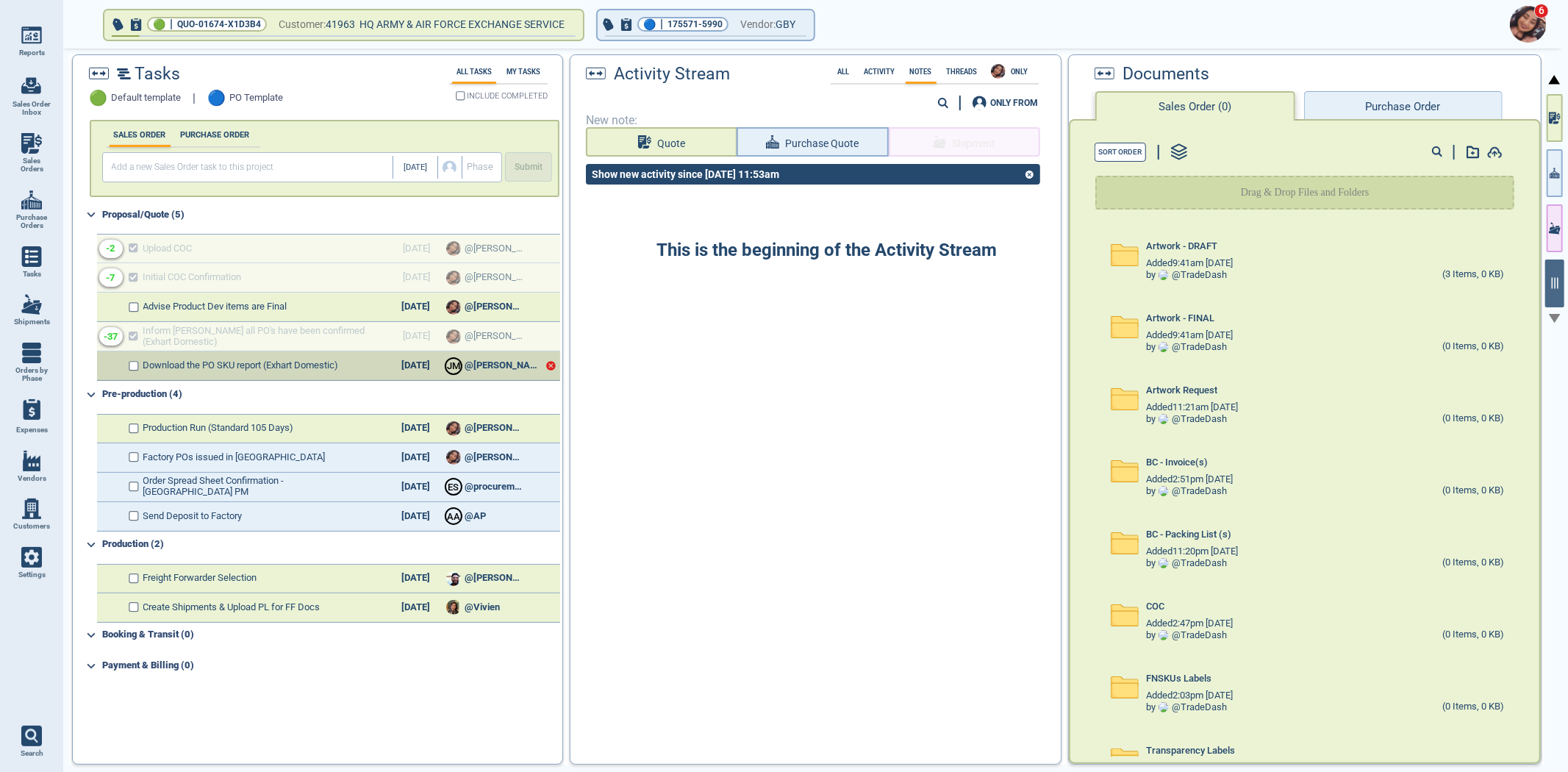
checkbox input "true"
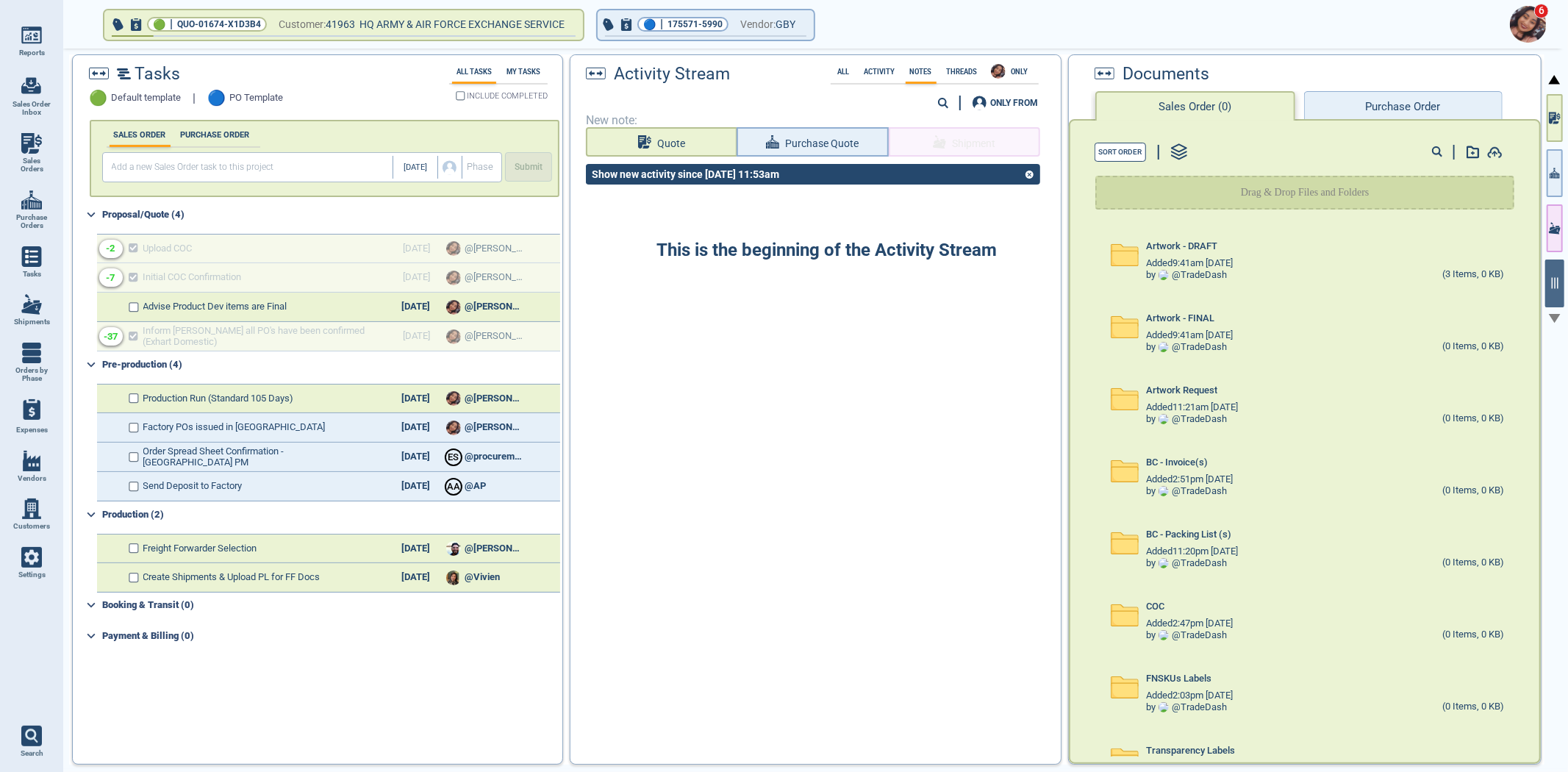
select select "50"
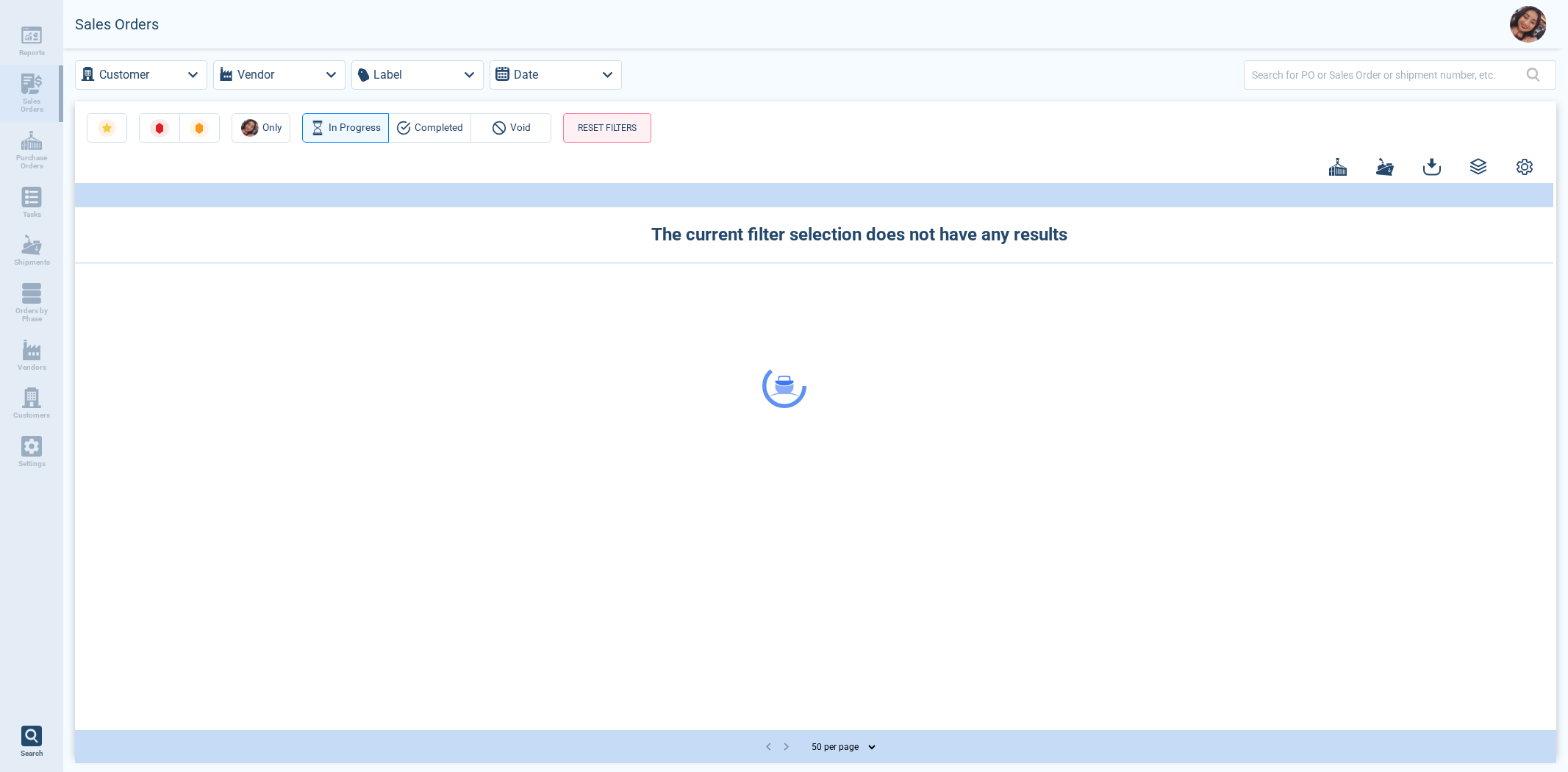
select select "50"
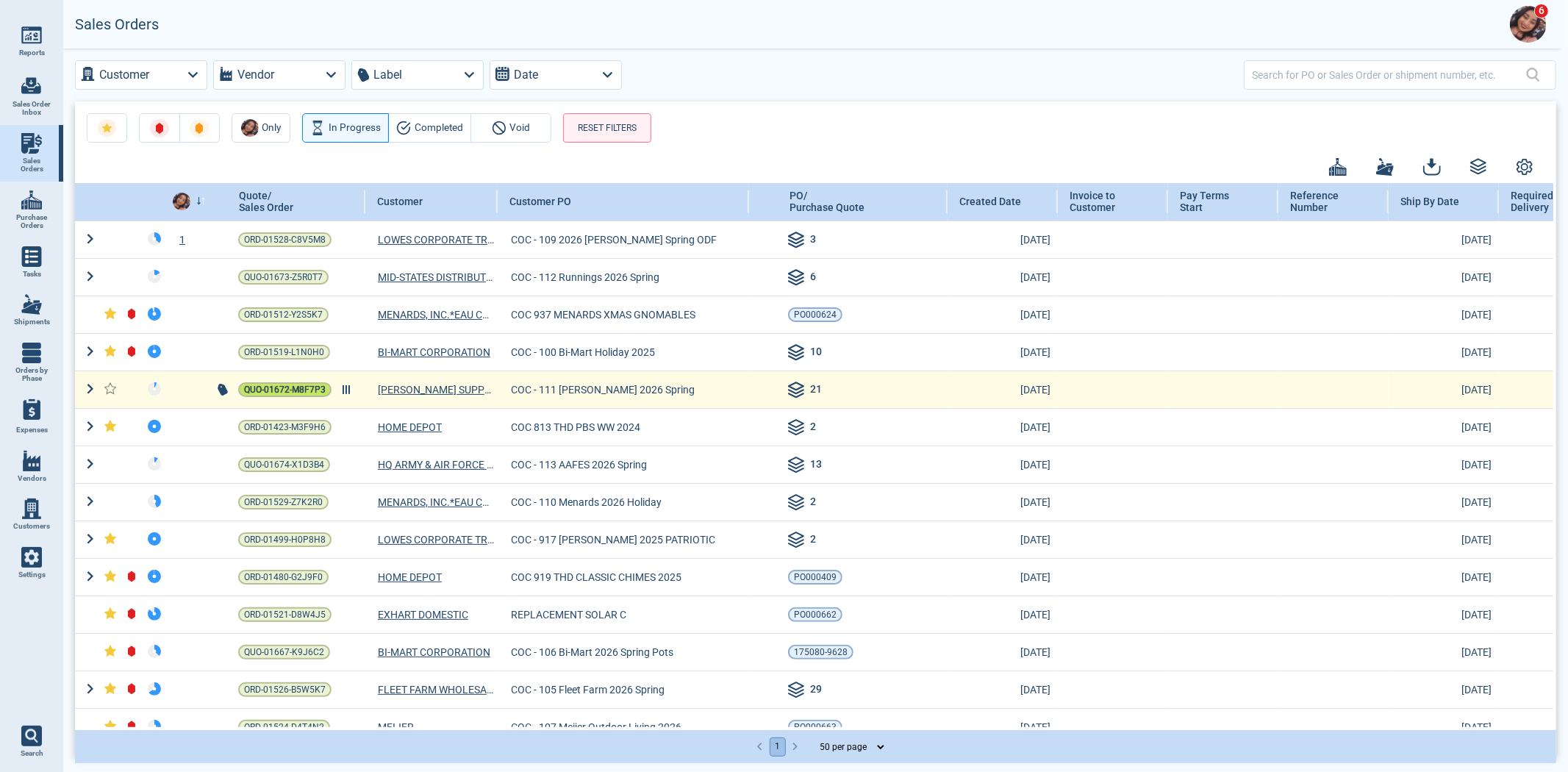
click at [299, 394] on span "QUO-01672-M8F7P3" at bounding box center [284, 390] width 82 height 15
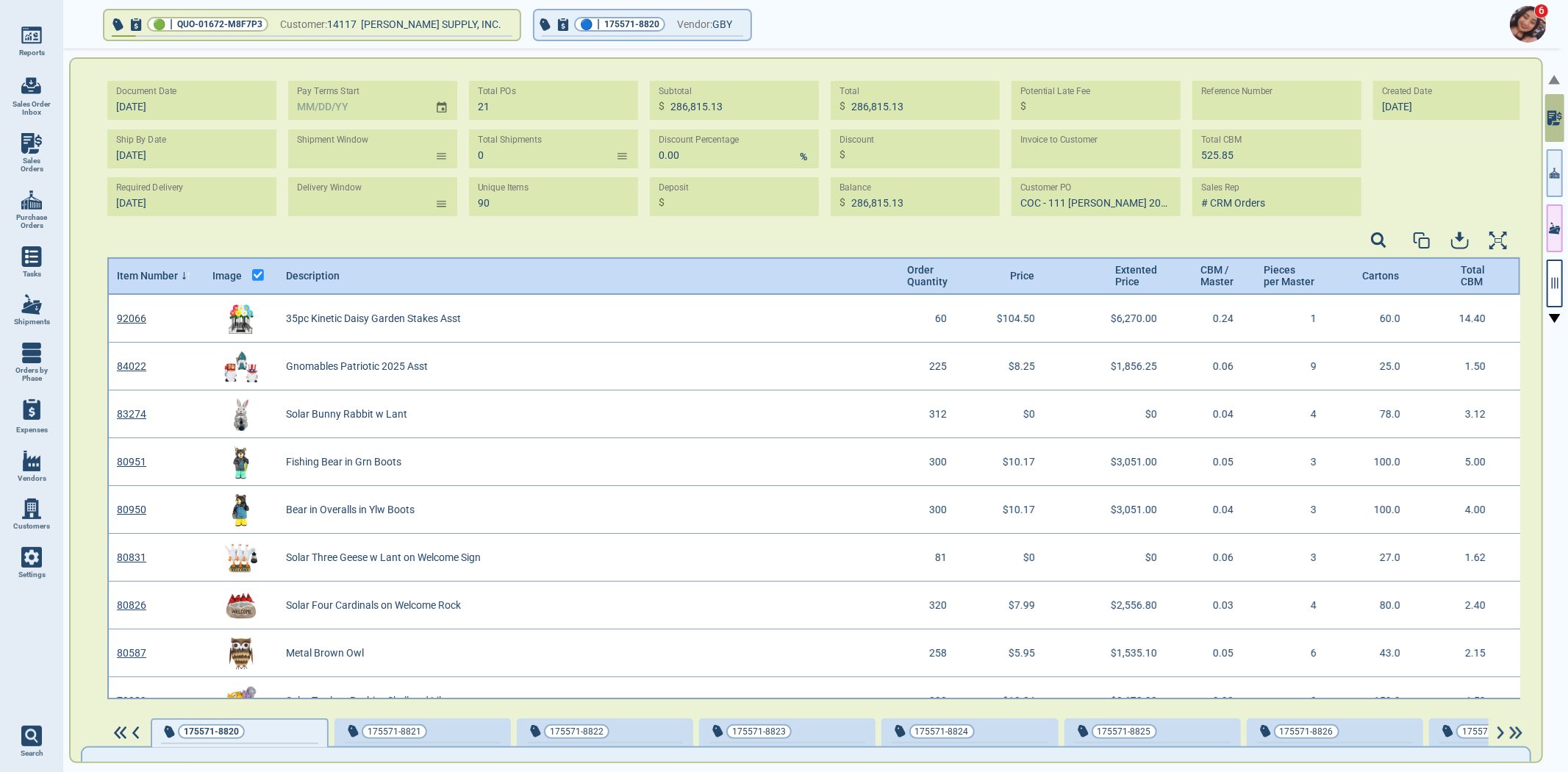
scroll to position [400, 1409]
select select "50"
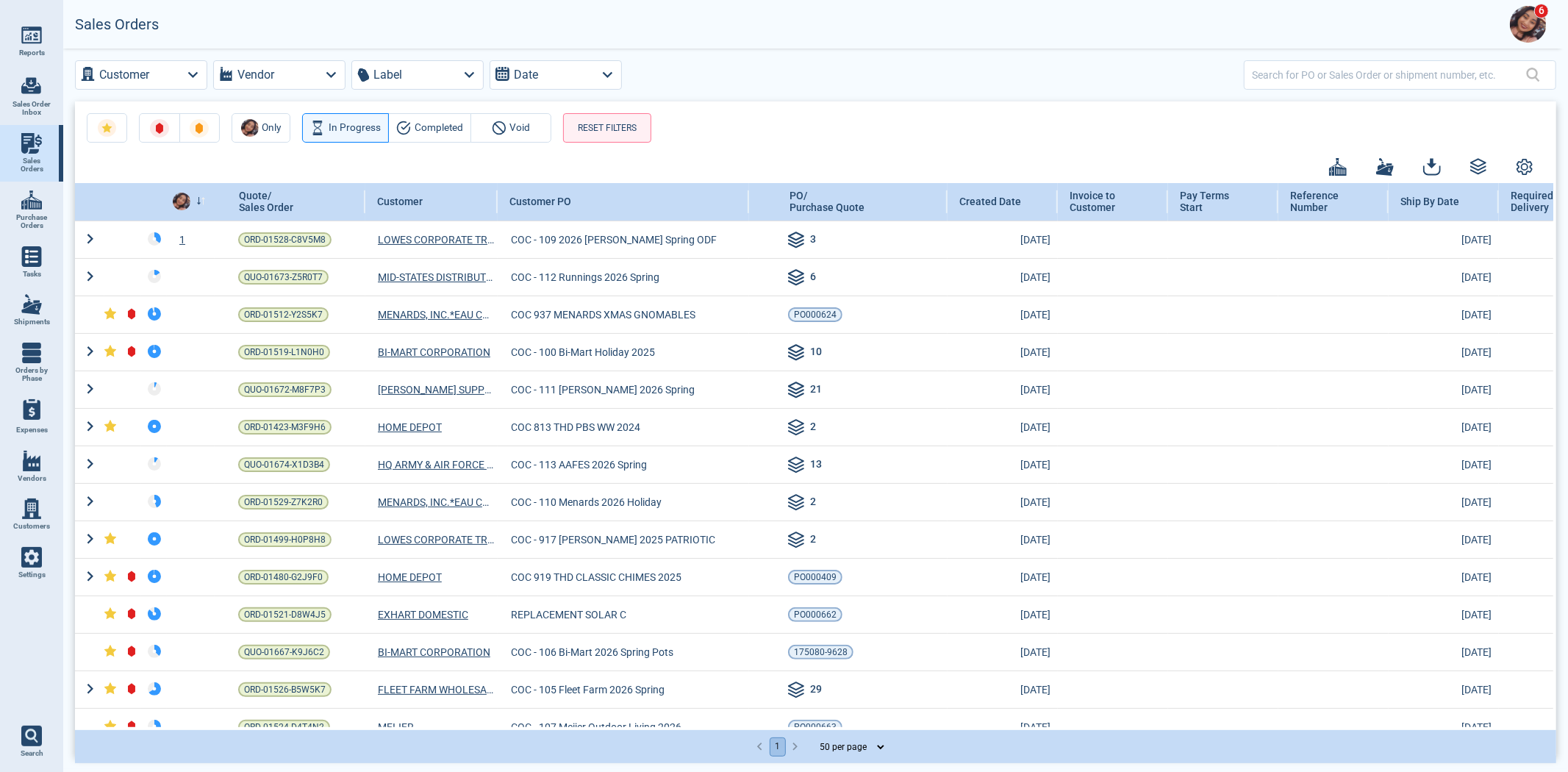
click at [11, 571] on link "Settings" at bounding box center [31, 563] width 63 height 49
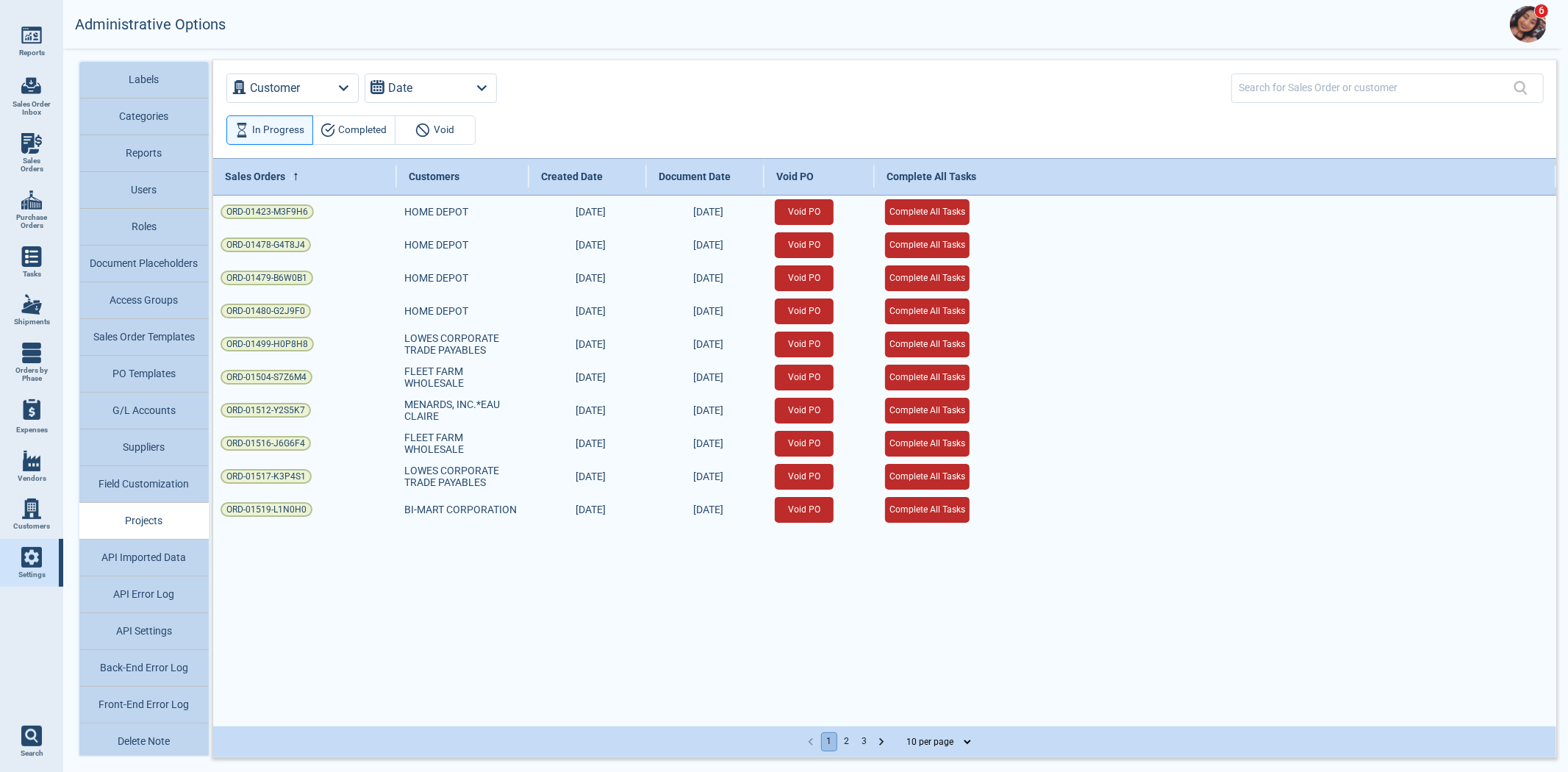
click at [138, 590] on button "API Error Log" at bounding box center [144, 595] width 129 height 37
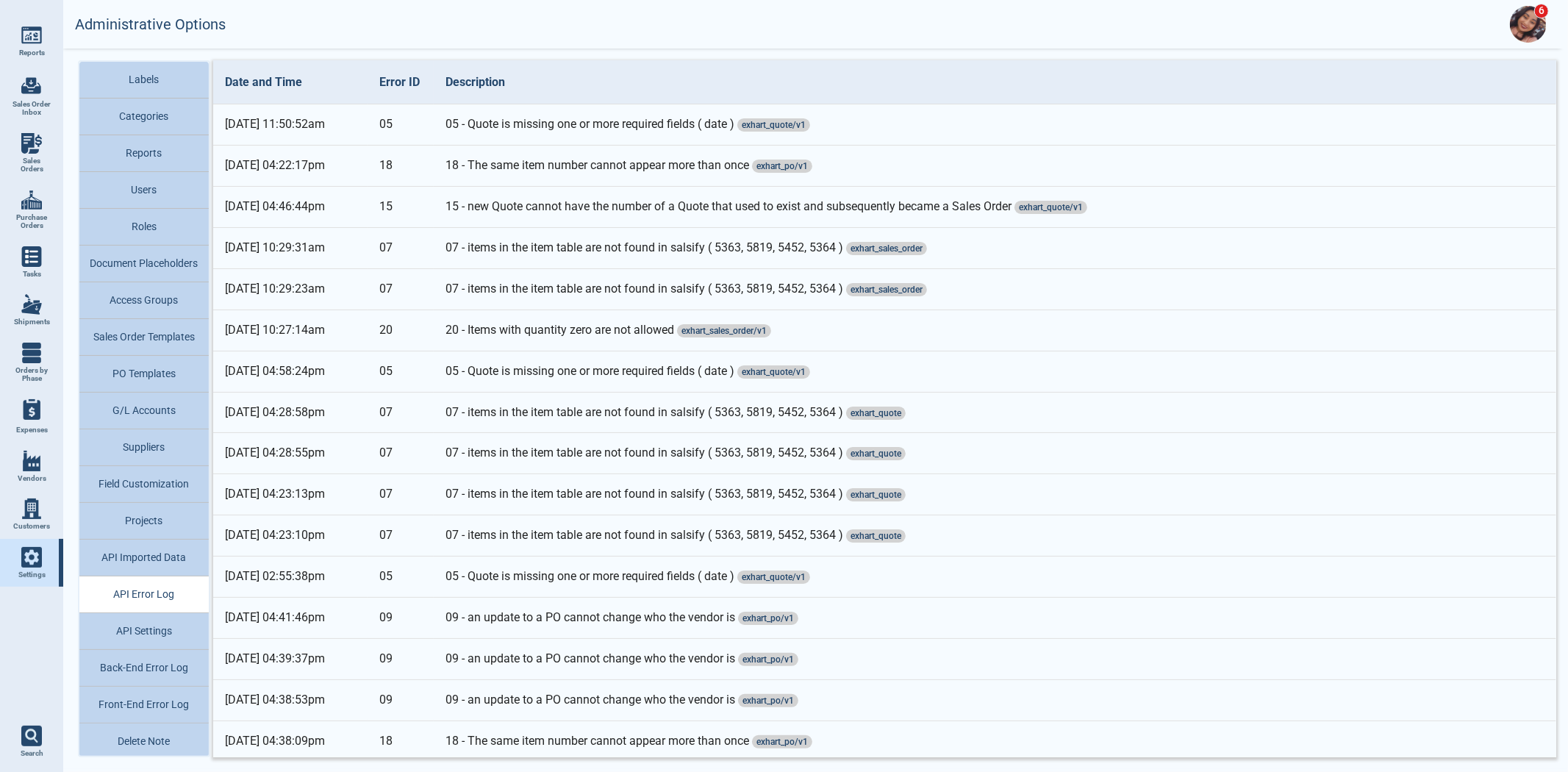
click at [694, 123] on td "05 - Quote is missing one or more required fields ( date ) exhart_quote/v1" at bounding box center [995, 124] width 1123 height 41
click at [744, 118] on td "05 - Quote is missing one or more required fields ( date ) exhart_quote/v1" at bounding box center [995, 124] width 1123 height 41
click at [515, 129] on td "05 - Quote is missing one or more required fields ( date ) exhart_quote/v1" at bounding box center [995, 124] width 1123 height 41
click at [518, 129] on td "05 - Quote is missing one or more required fields ( date ) exhart_quote/v1" at bounding box center [995, 124] width 1123 height 41
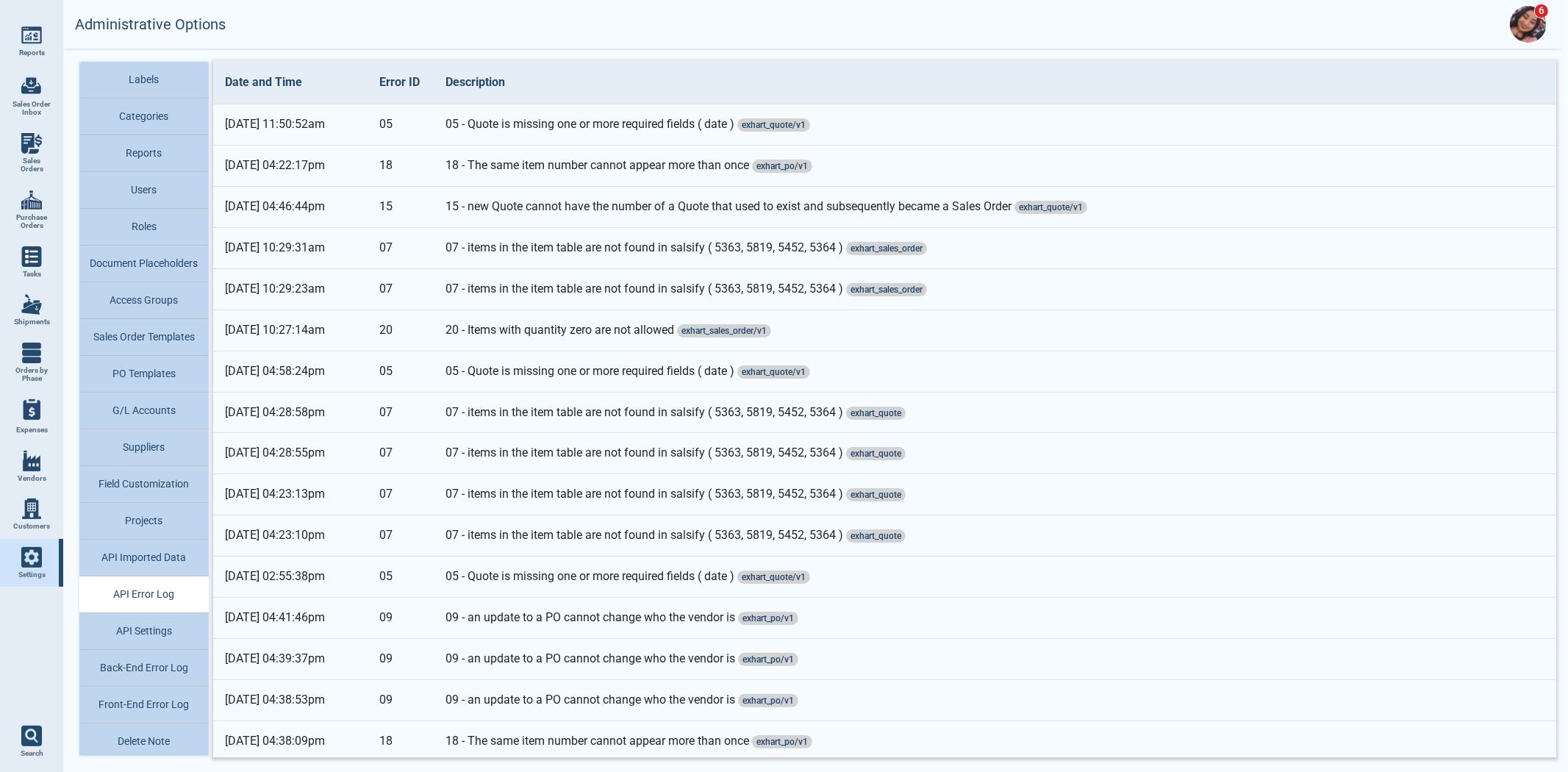
click at [772, 124] on span "exhart_quote/v1" at bounding box center [773, 125] width 73 height 13
click at [174, 570] on button "API Imported Data" at bounding box center [144, 558] width 129 height 37
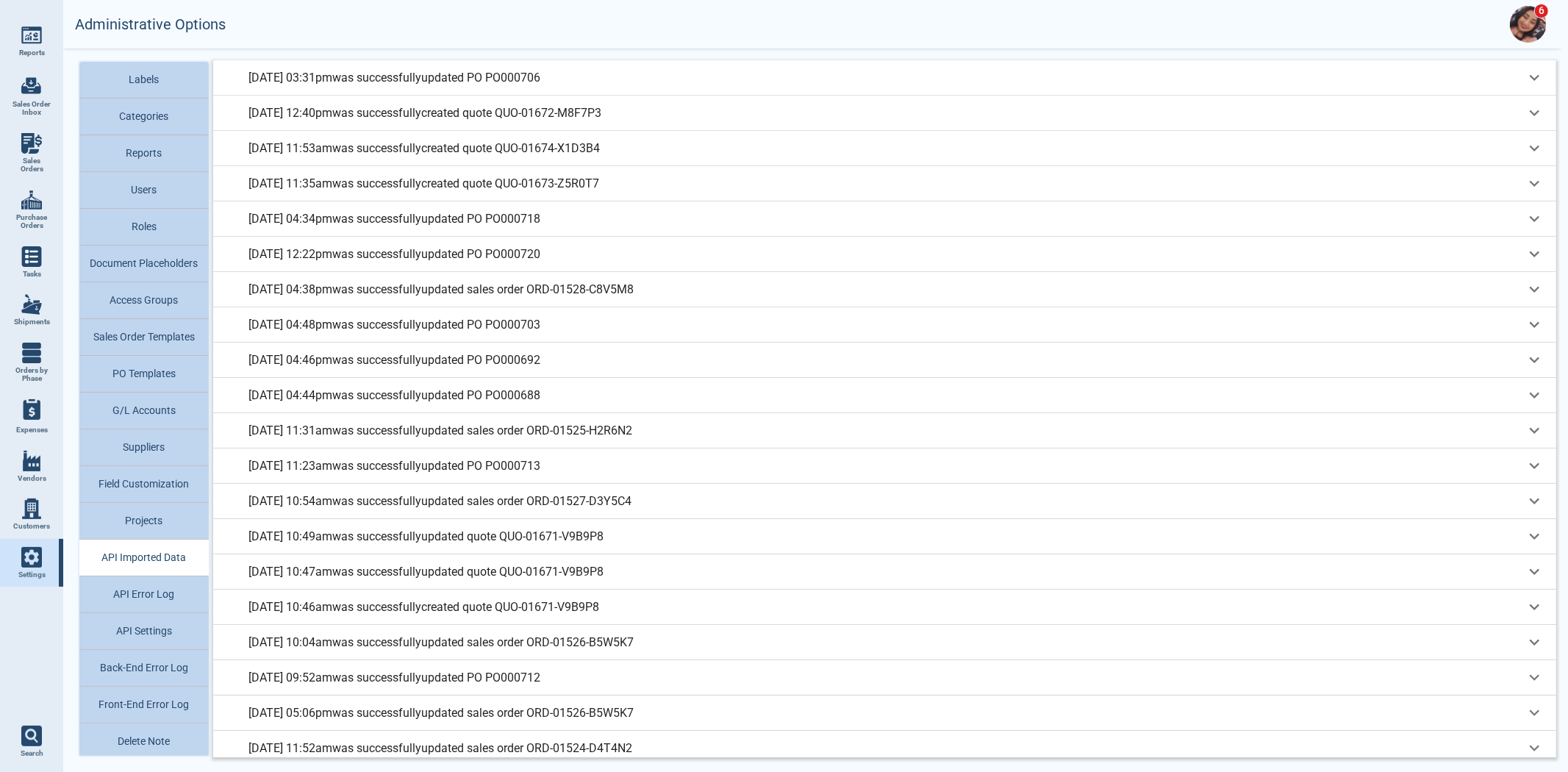
click at [527, 74] on p "[DATE] 03:31pm was successfully updated PO PO000706" at bounding box center [394, 78] width 292 height 18
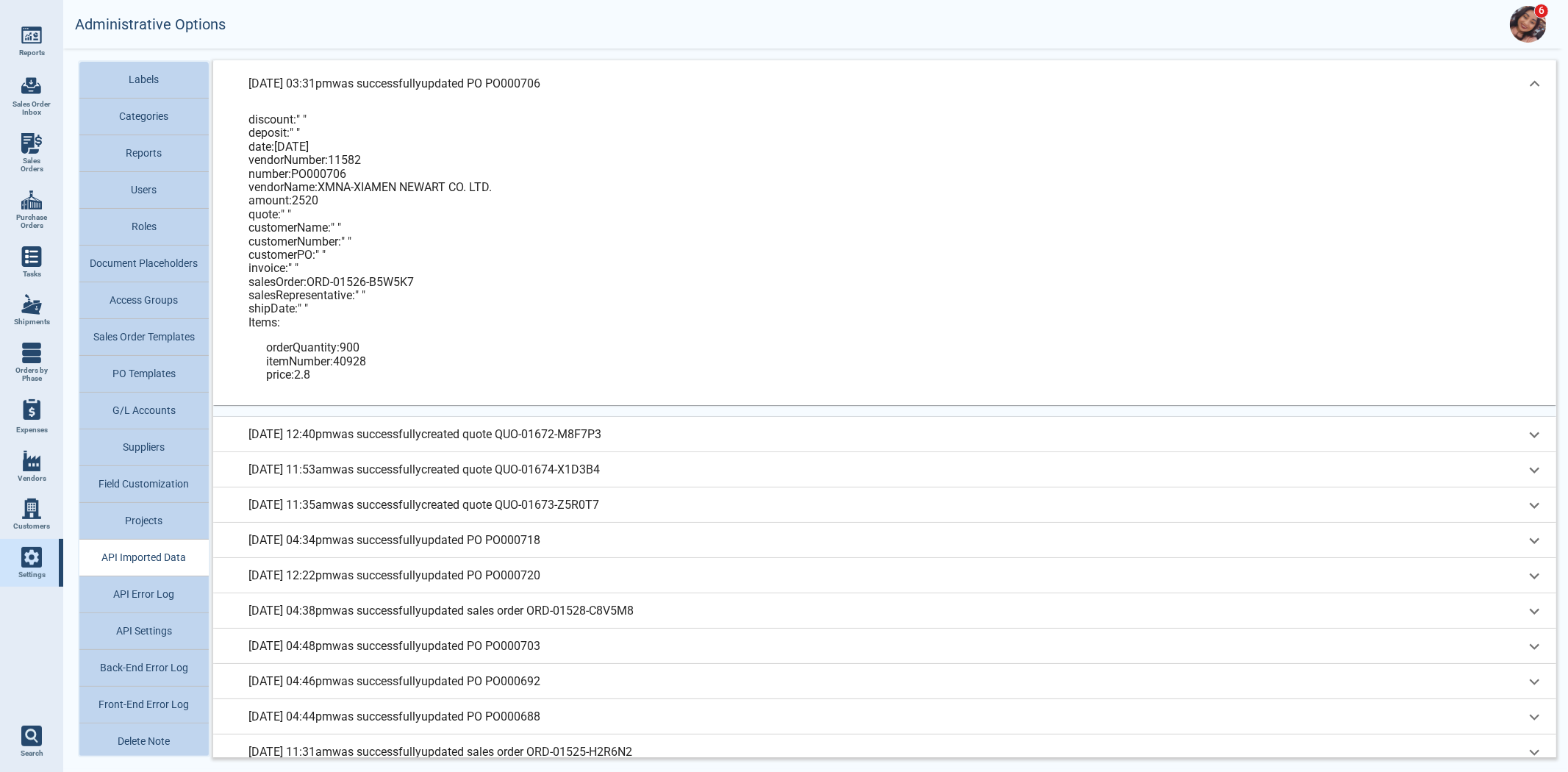
click at [527, 75] on p "[DATE] 03:31pm was successfully updated PO PO000706" at bounding box center [394, 84] width 292 height 18
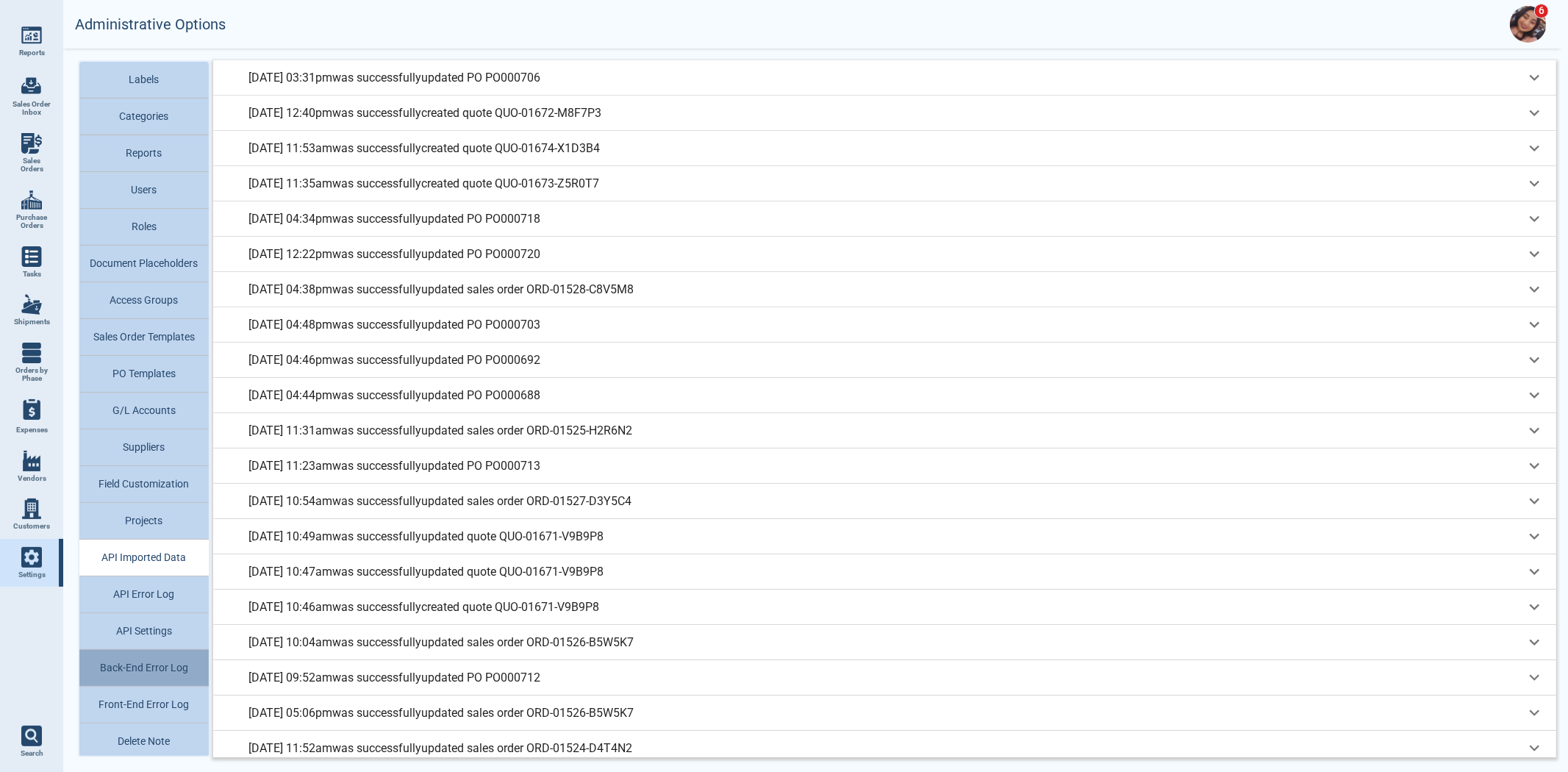
click at [160, 666] on button "Back-End Error Log" at bounding box center [144, 668] width 129 height 37
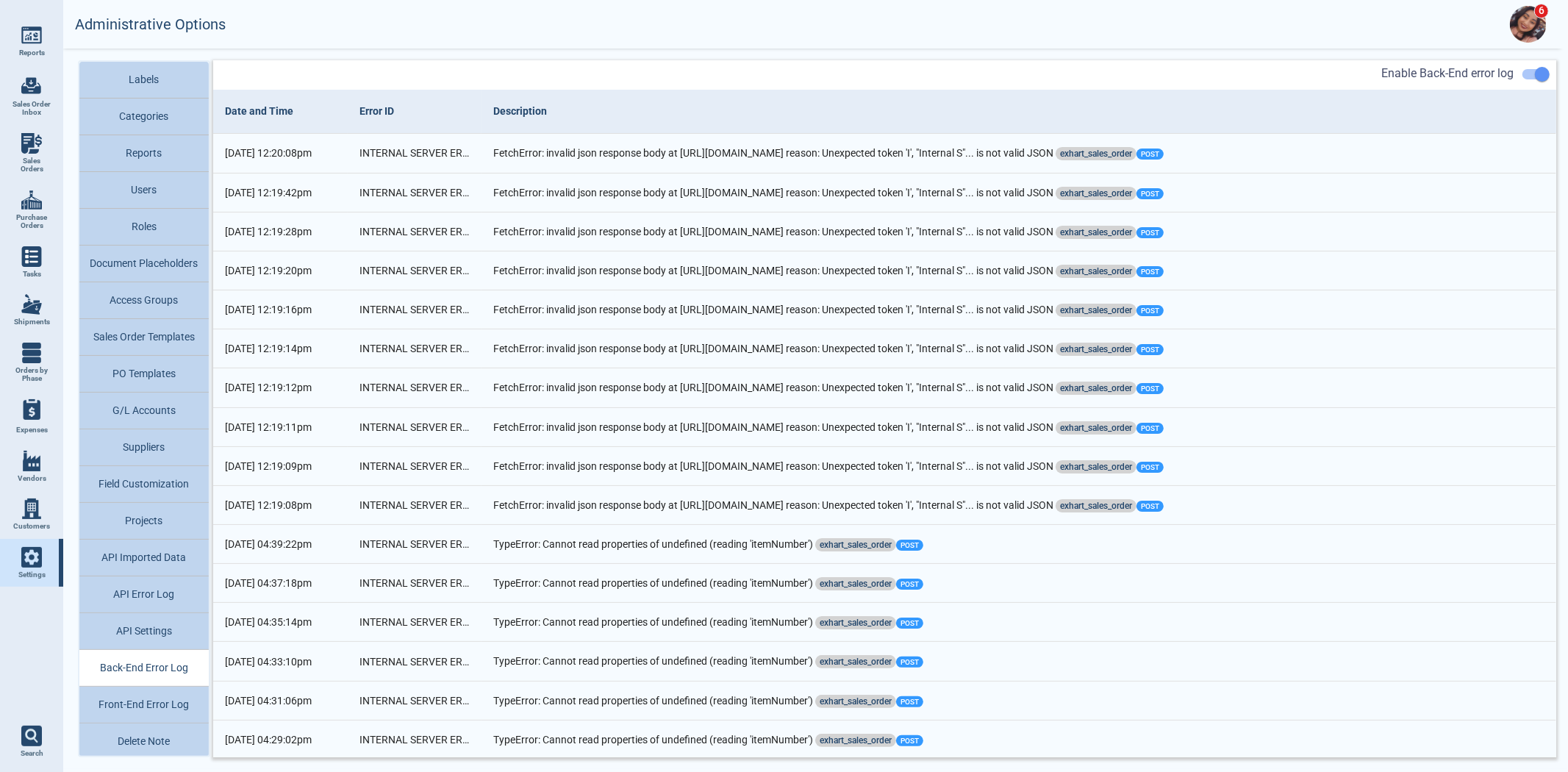
click at [158, 689] on button "Front-End Error Log" at bounding box center [144, 705] width 129 height 37
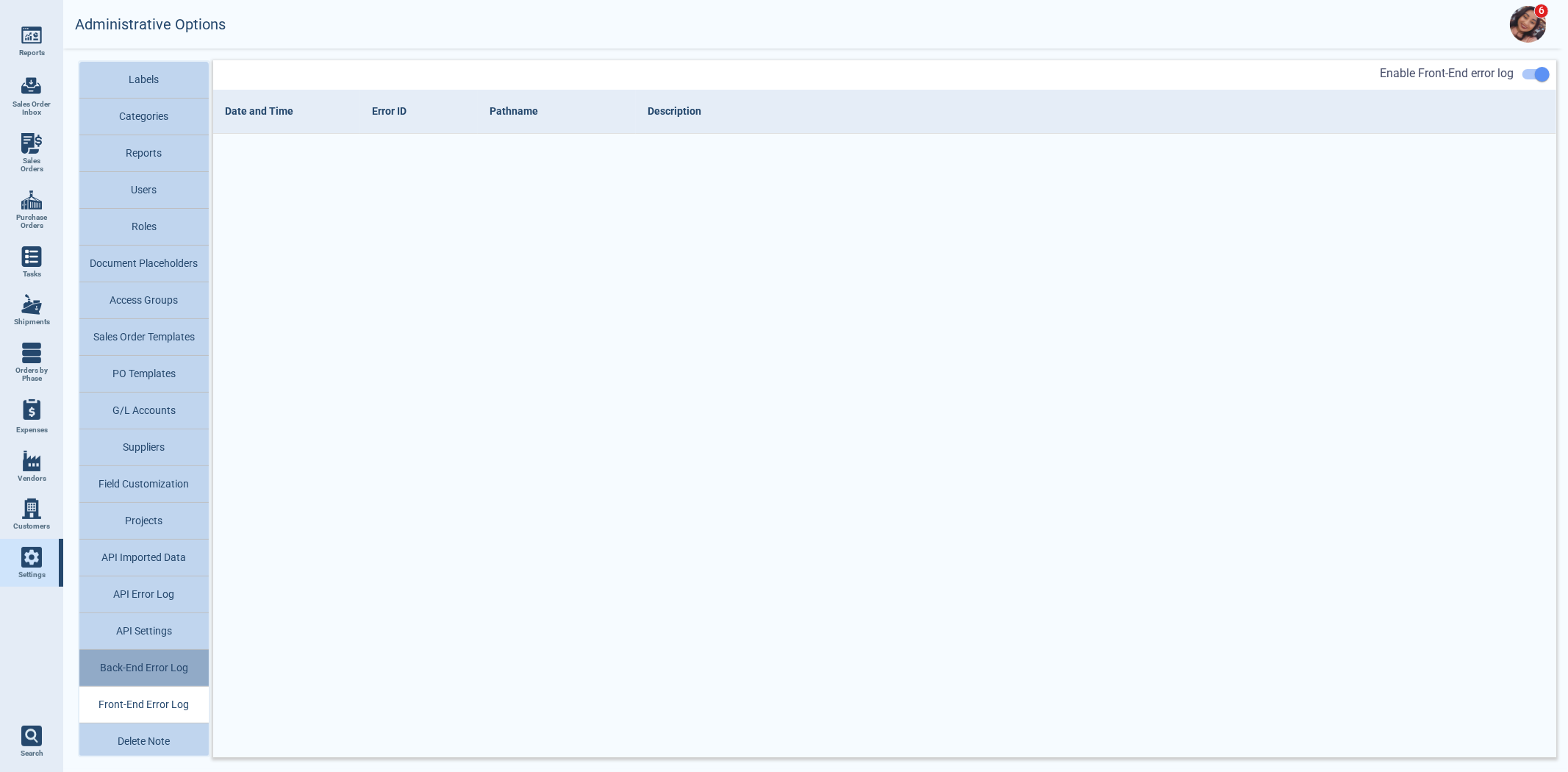
click at [159, 669] on button "Back-End Error Log" at bounding box center [144, 668] width 129 height 37
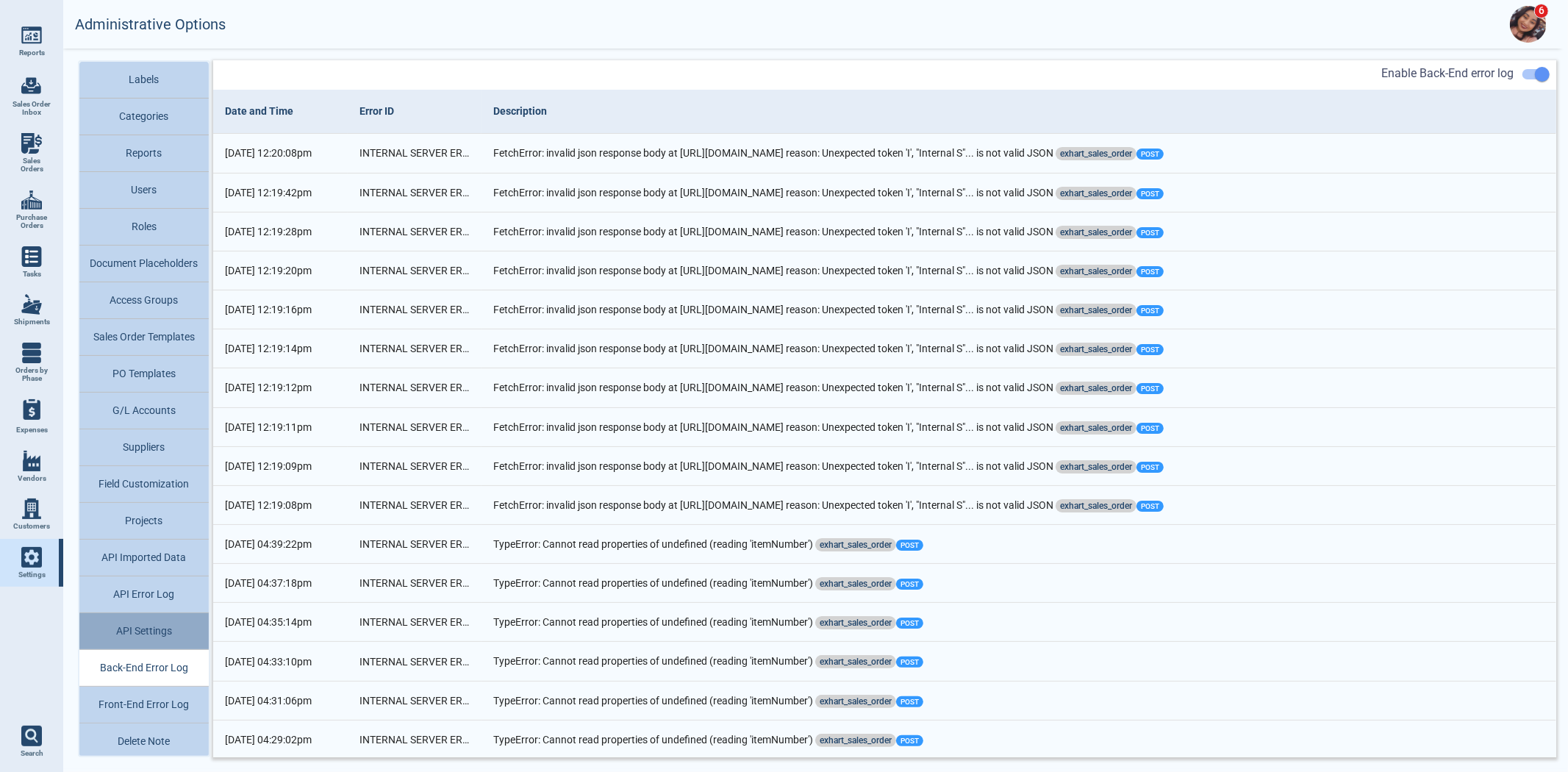
click at [163, 626] on button "API Settings" at bounding box center [144, 631] width 129 height 37
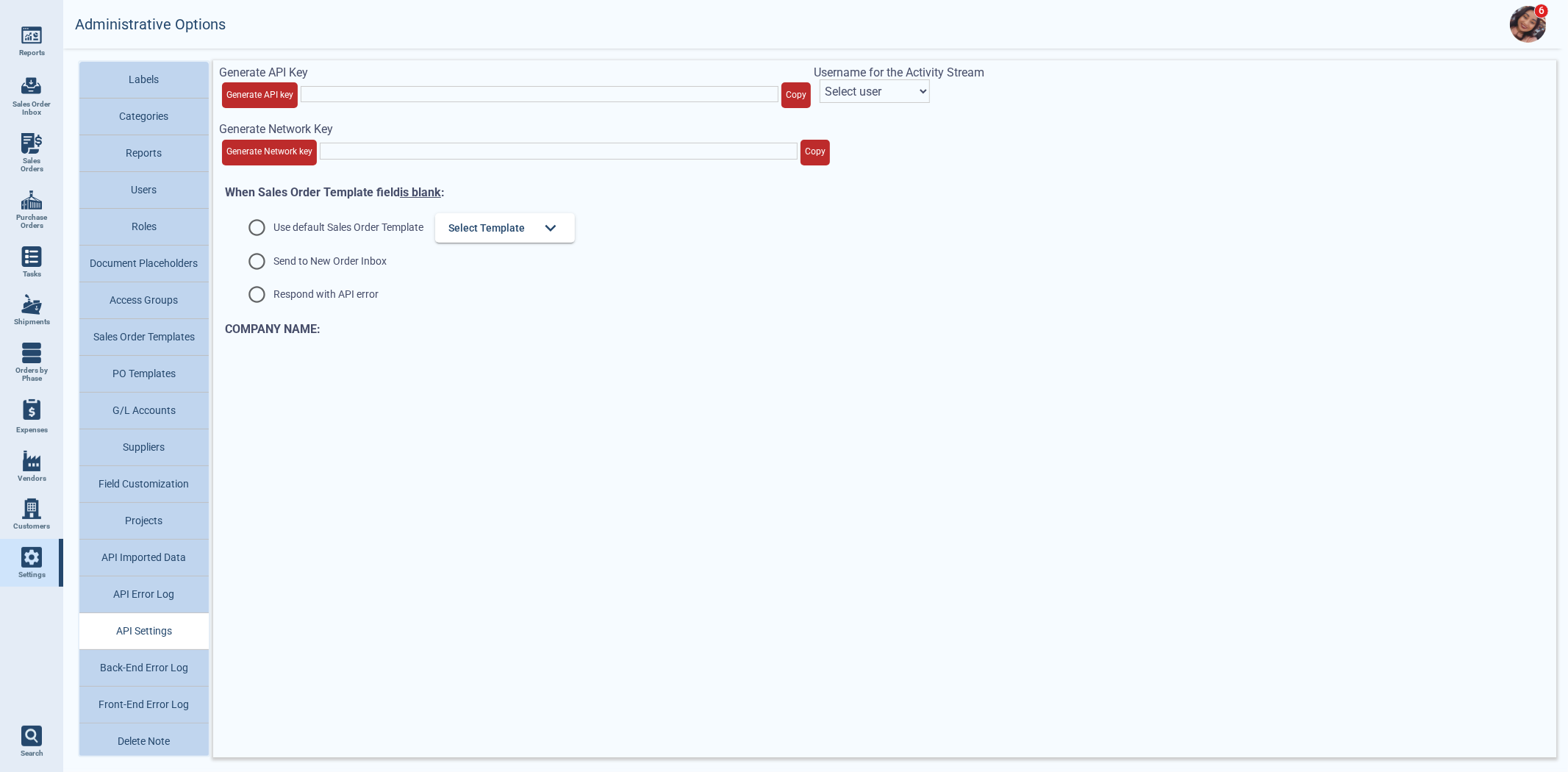
type input "vQJDCF2UvobgckAnA9xW6oel11fdiHX9S7uLGUV9nhufOxvJFH97iXzSFnhUZQiv"
select select "nMWoEVuRPF31IblJUmbG"
radio input "true"
click at [165, 606] on button "API Error Log" at bounding box center [144, 595] width 129 height 37
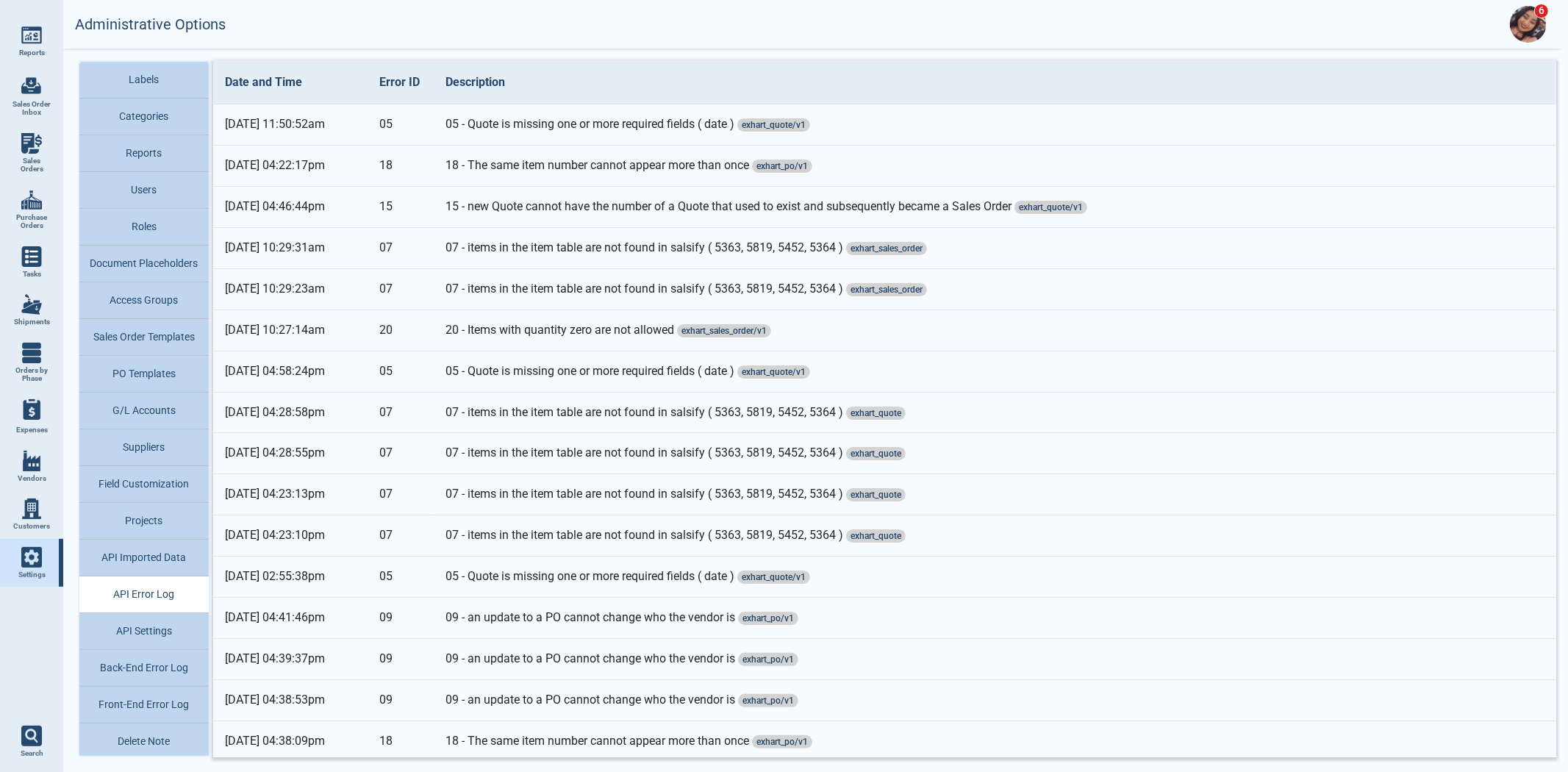
click at [317, 127] on td "[DATE] 11:50:52am" at bounding box center [290, 124] width 154 height 41
click at [397, 121] on td "05" at bounding box center [400, 124] width 66 height 41
click at [463, 116] on td "05 - Quote is missing one or more required fields ( date ) exhart_quote/v1" at bounding box center [995, 124] width 1123 height 41
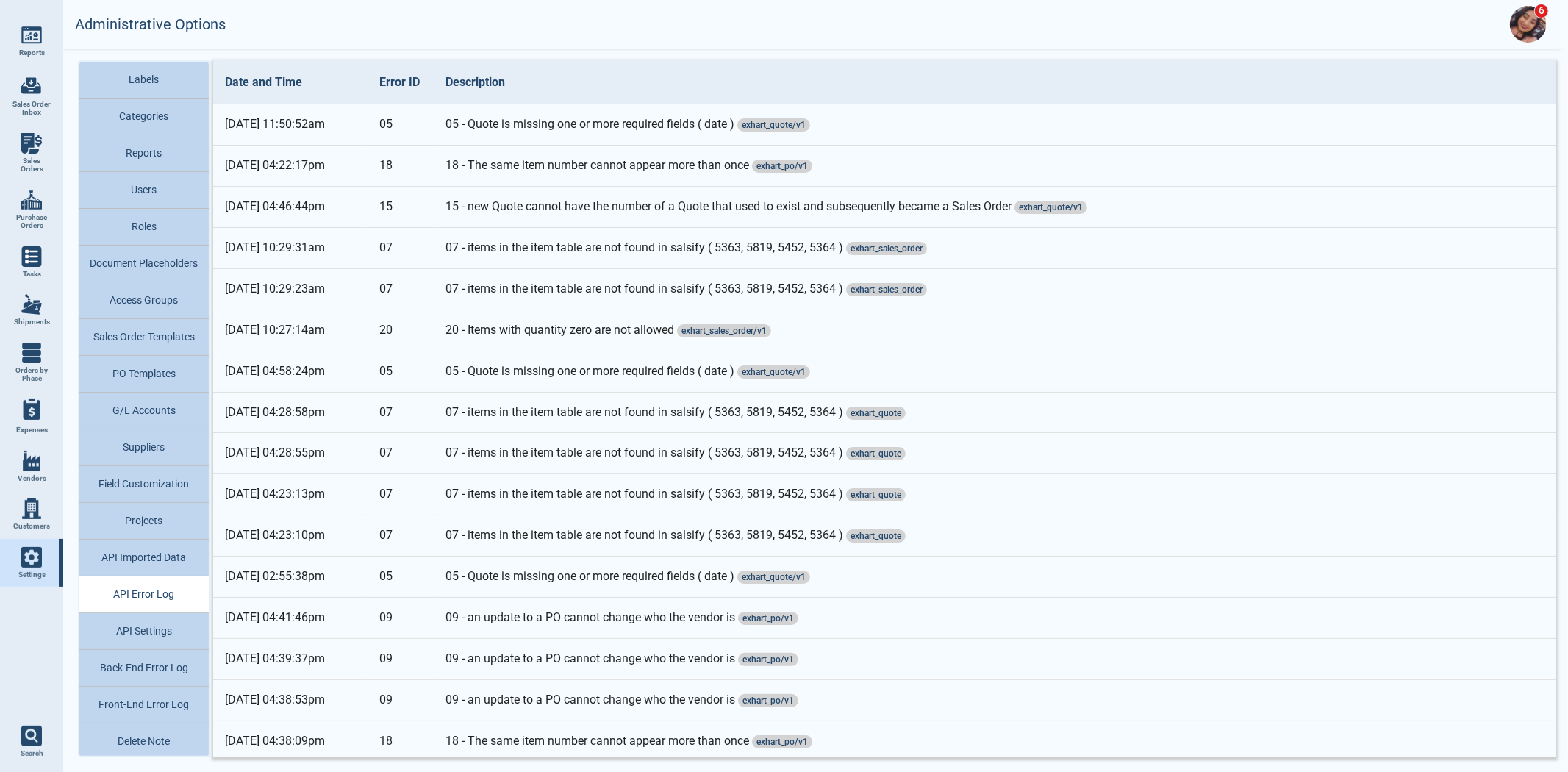
click at [814, 124] on td "05 - Quote is missing one or more required fields ( date ) exhart_quote/v1" at bounding box center [995, 124] width 1123 height 41
click at [811, 124] on td "05 - Quote is missing one or more required fields ( date ) exhart_quote/v1" at bounding box center [995, 124] width 1123 height 41
click at [808, 124] on span "exhart_quote/v1" at bounding box center [773, 125] width 73 height 13
click at [43, 148] on link "Sales Orders" at bounding box center [31, 154] width 63 height 57
select select "50"
